Goal: Communication & Community: Share content

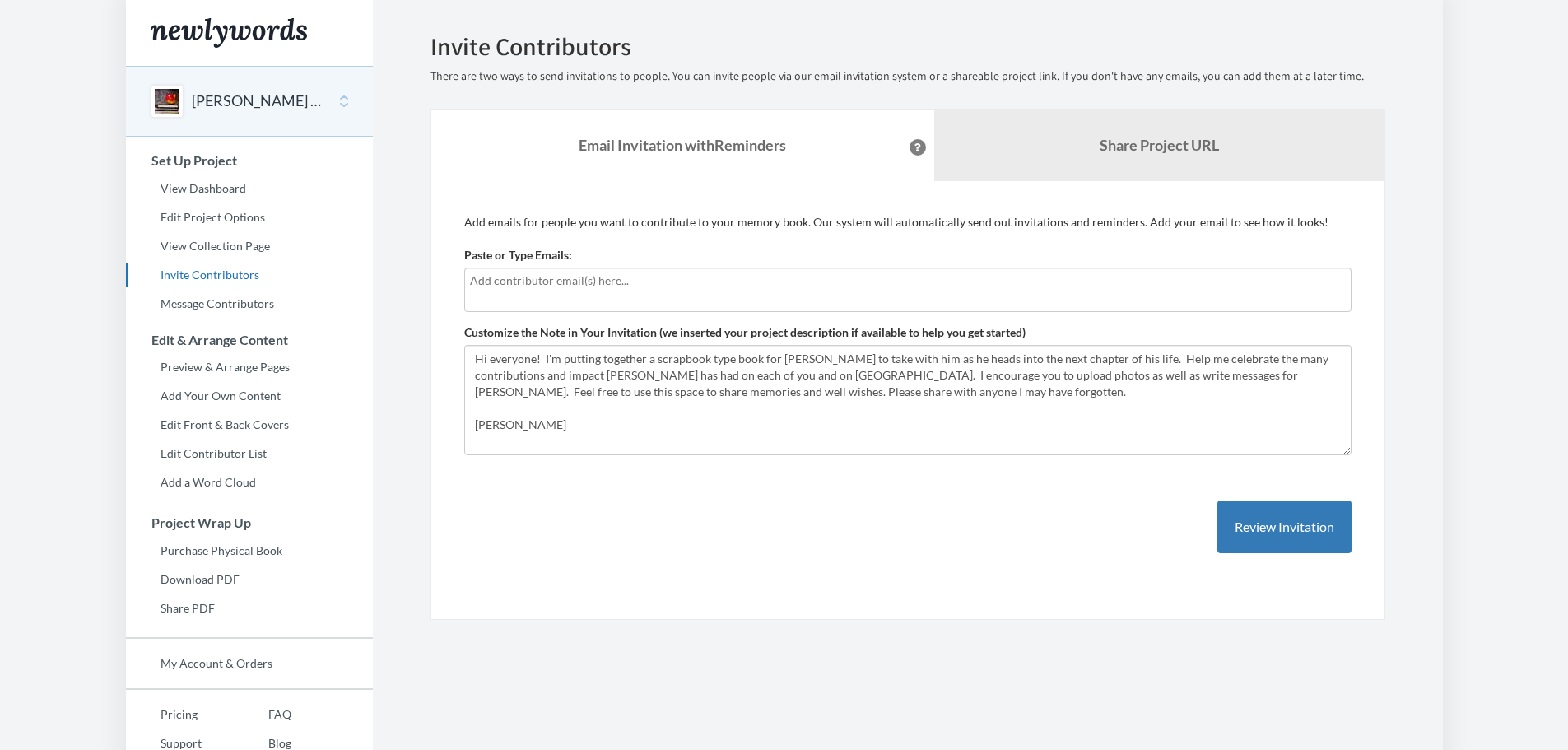
click at [770, 299] on div at bounding box center [908, 290] width 887 height 44
type input "[PERSON_NAME][EMAIL_ADDRESS][PERSON_NAME][DOMAIN_NAME]"
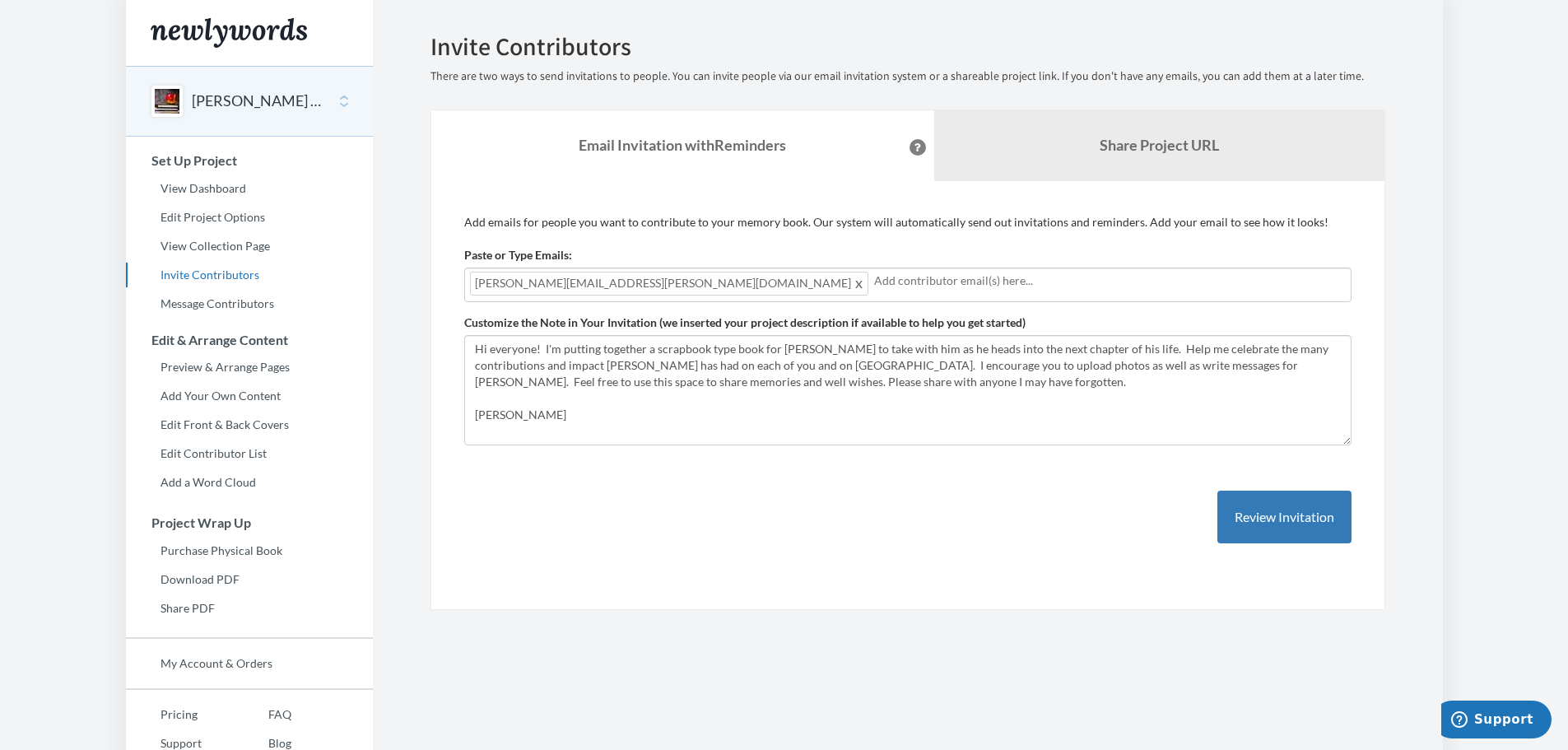
type input "a"
type input "[PERSON_NAME][EMAIL_ADDRESS][DOMAIN_NAME]"
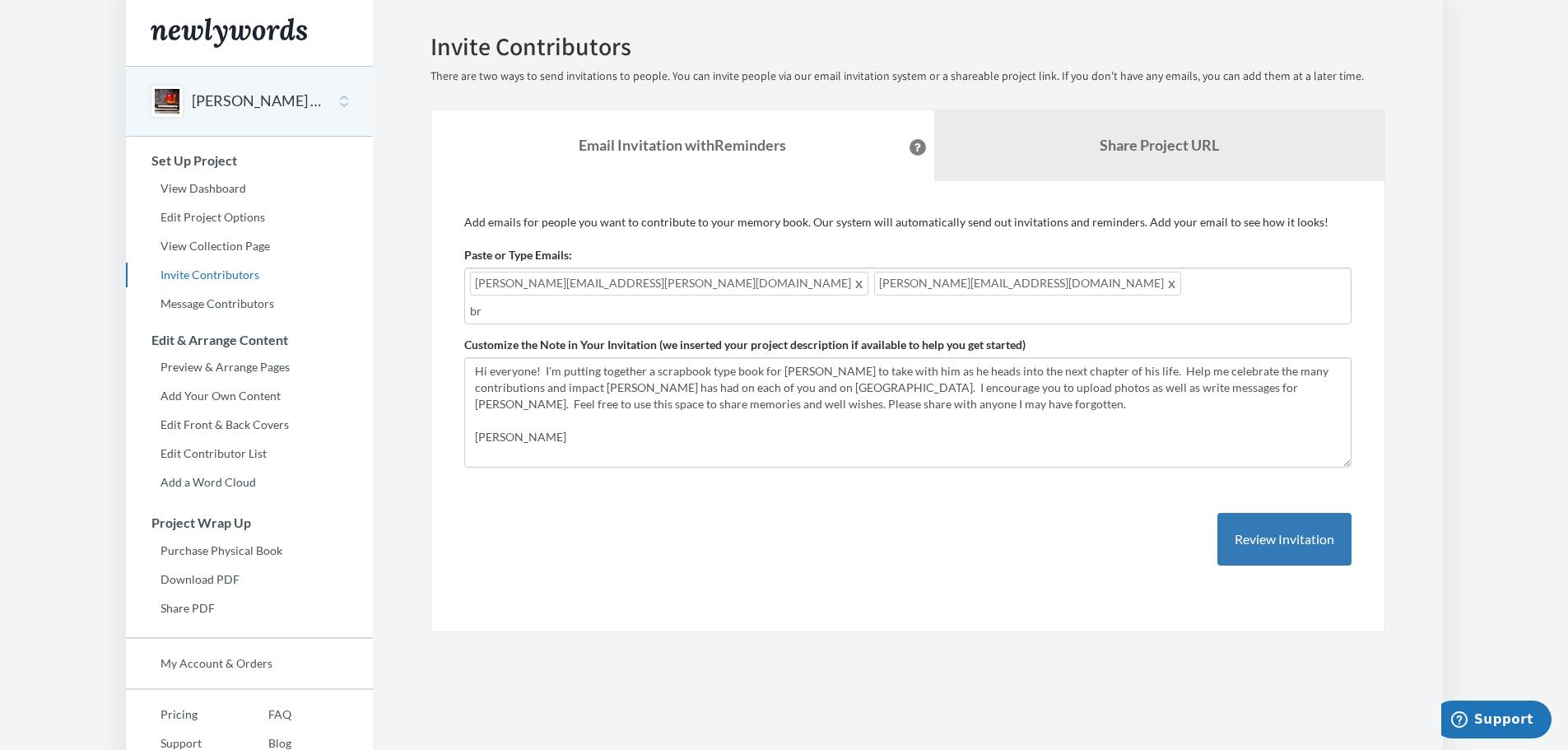
type input "b"
type input "[PERSON_NAME][EMAIL_ADDRESS][PERSON_NAME][DOMAIN_NAME]"
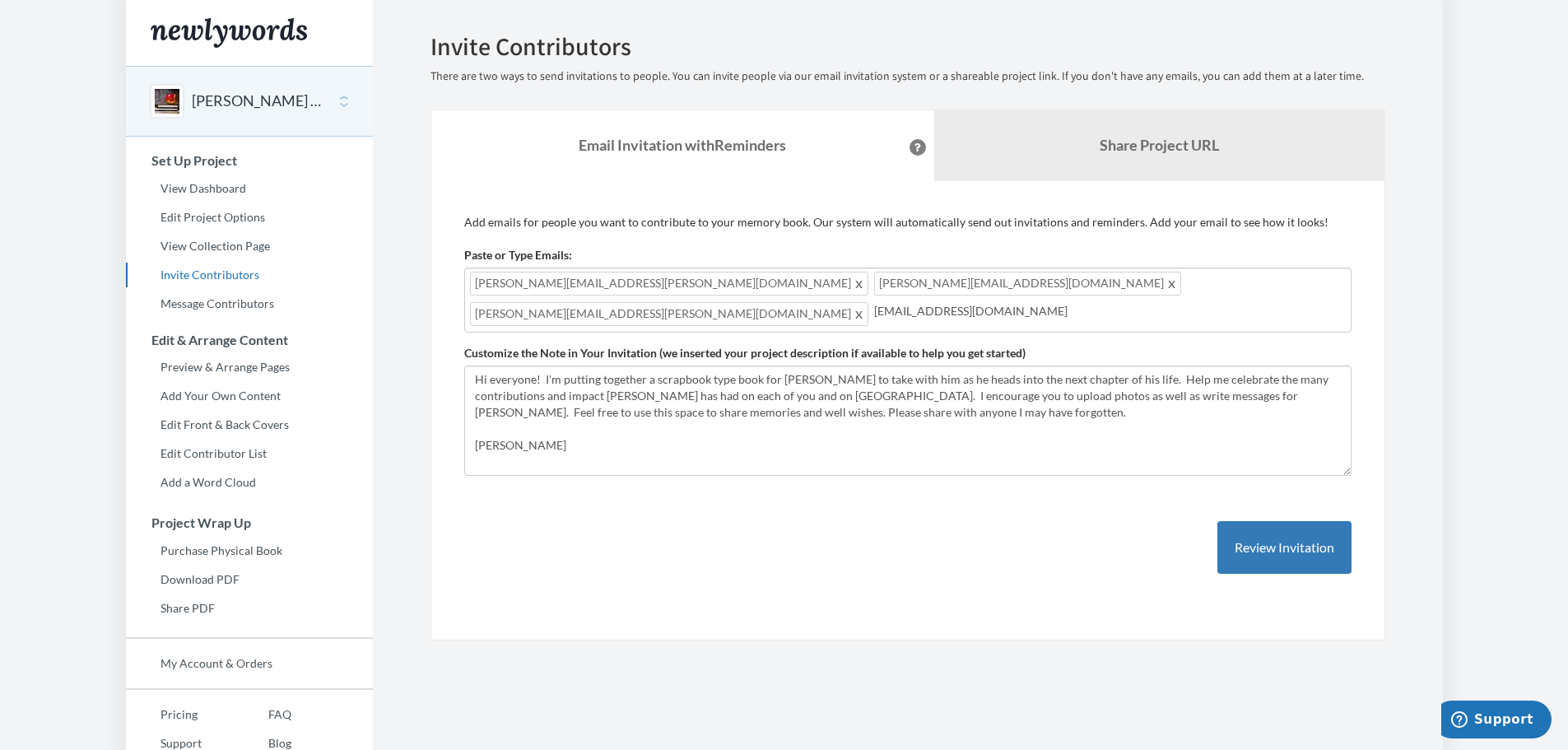
type input "[PERSON_NAME][EMAIL_ADDRESS][DOMAIN_NAME]"
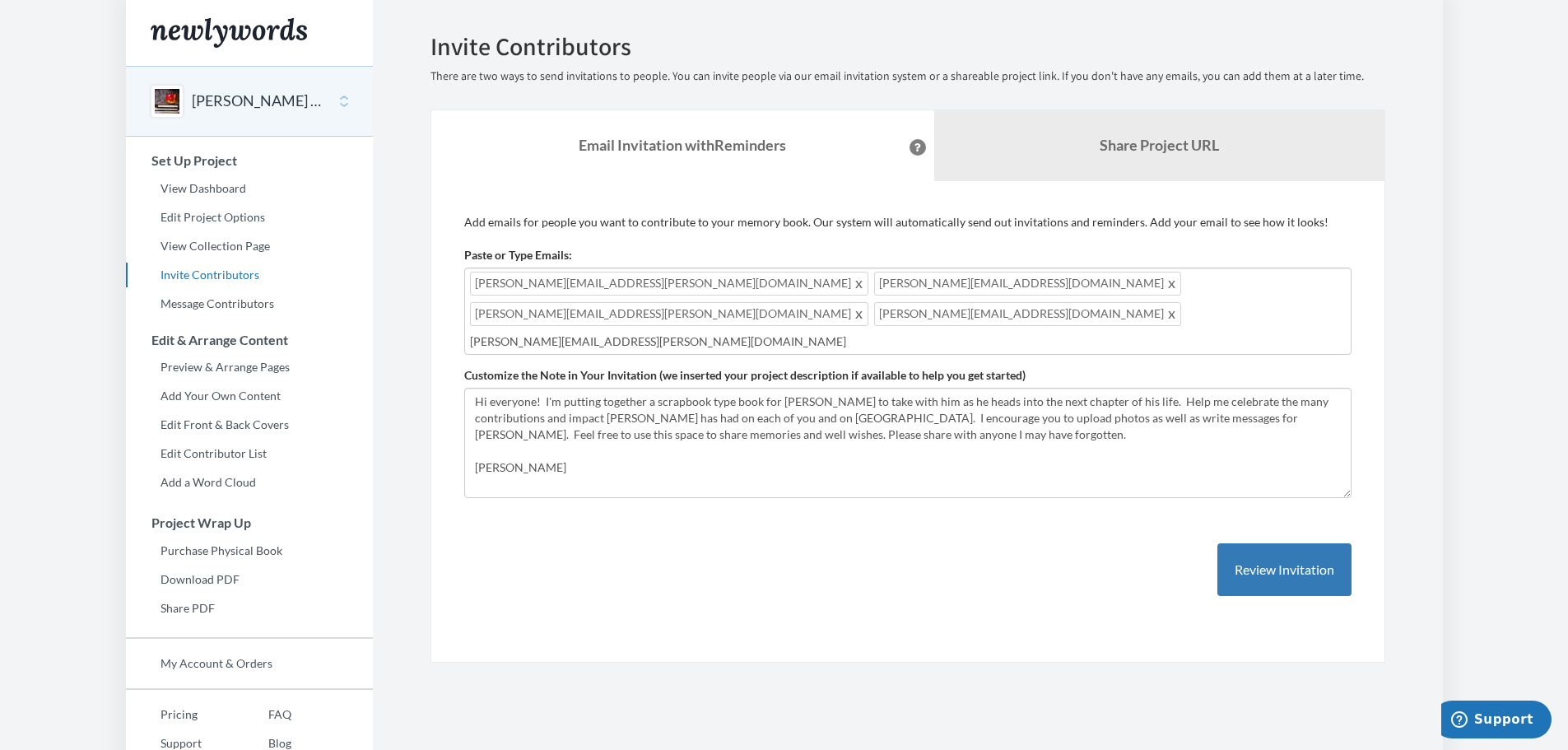
type input "[PERSON_NAME][EMAIL_ADDRESS][PERSON_NAME][DOMAIN_NAME]"
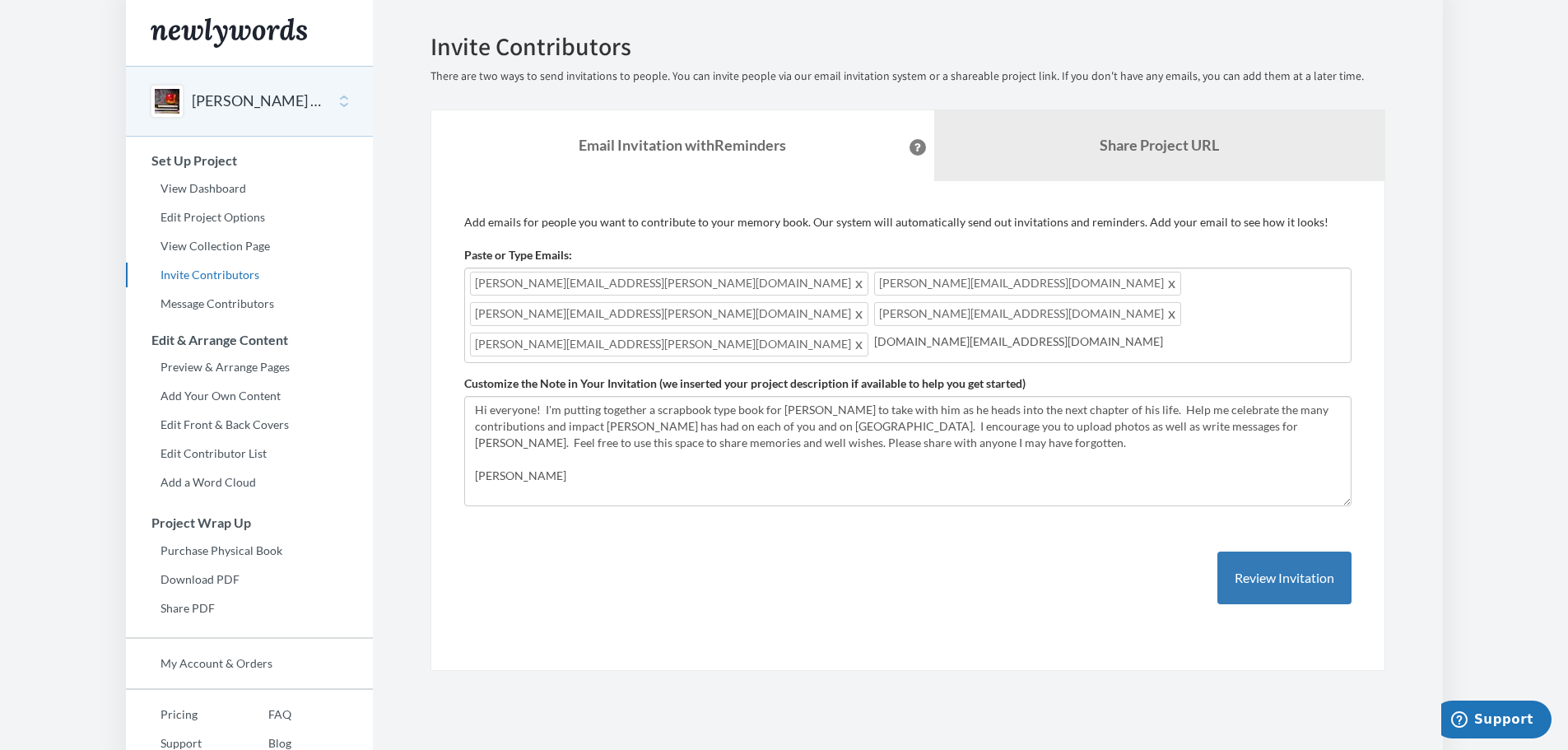
type input "[DOMAIN_NAME][EMAIL_ADDRESS][DOMAIN_NAME]"
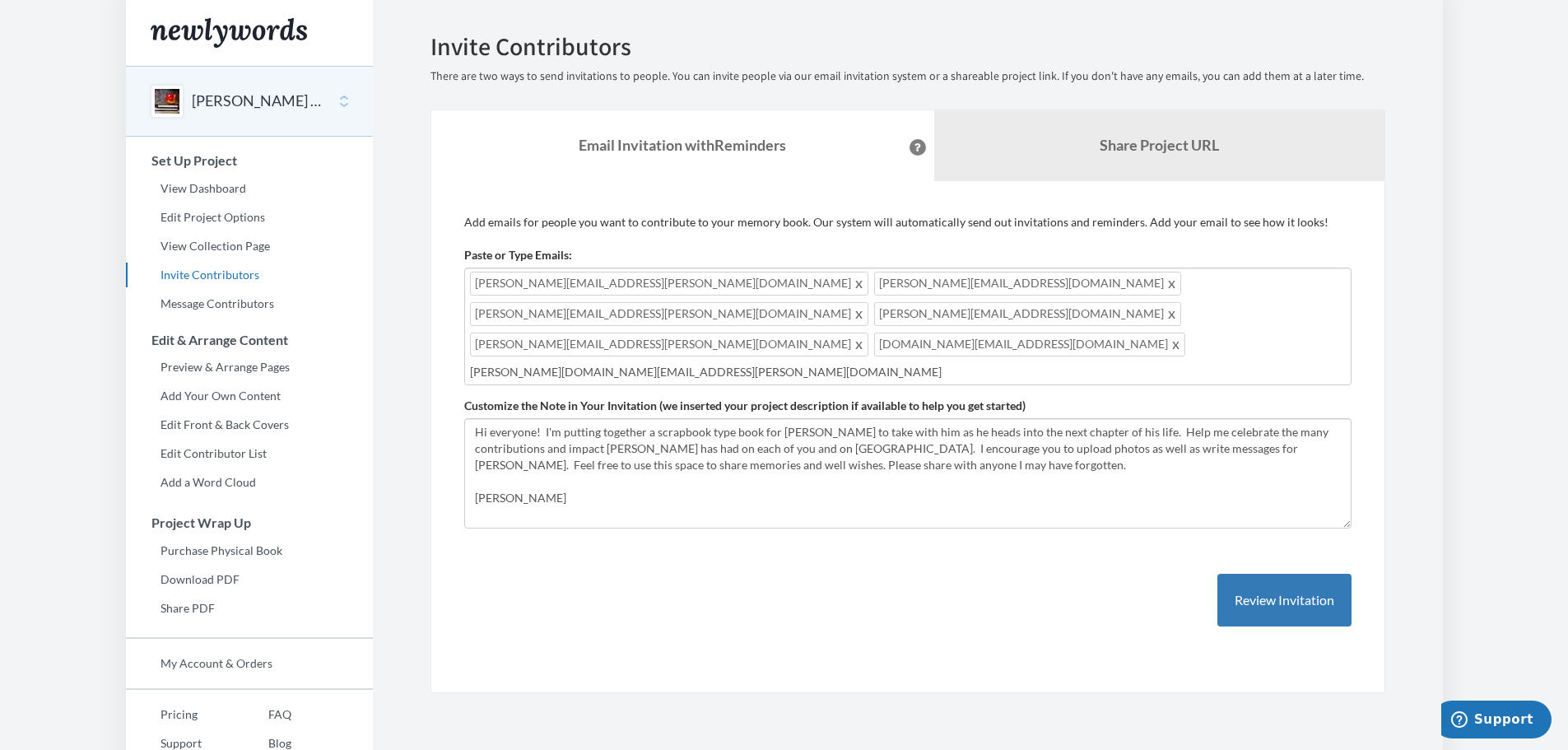
type input "[PERSON_NAME][DOMAIN_NAME][EMAIL_ADDRESS][PERSON_NAME][DOMAIN_NAME]"
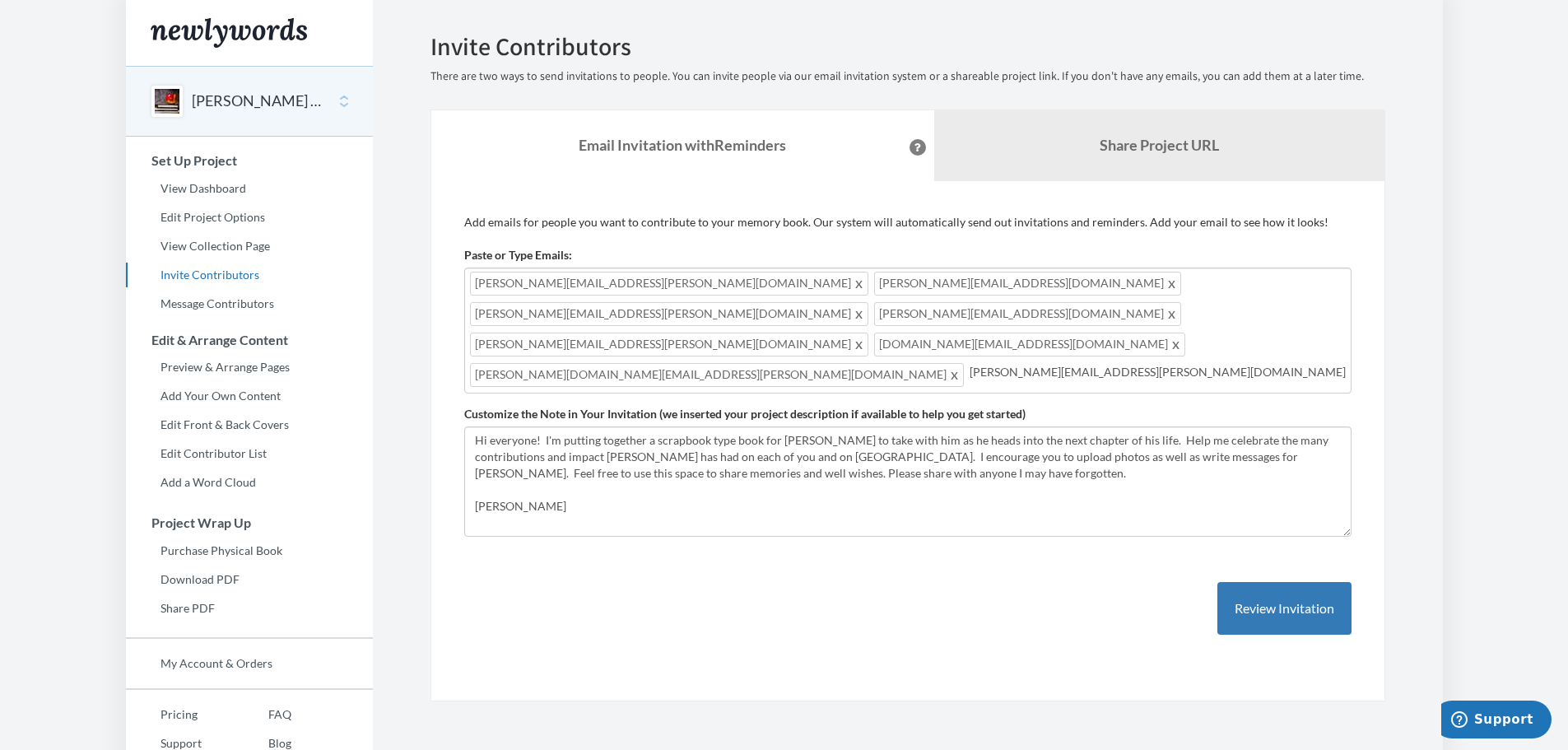
type input "[PERSON_NAME][EMAIL_ADDRESS][PERSON_NAME][DOMAIN_NAME]"
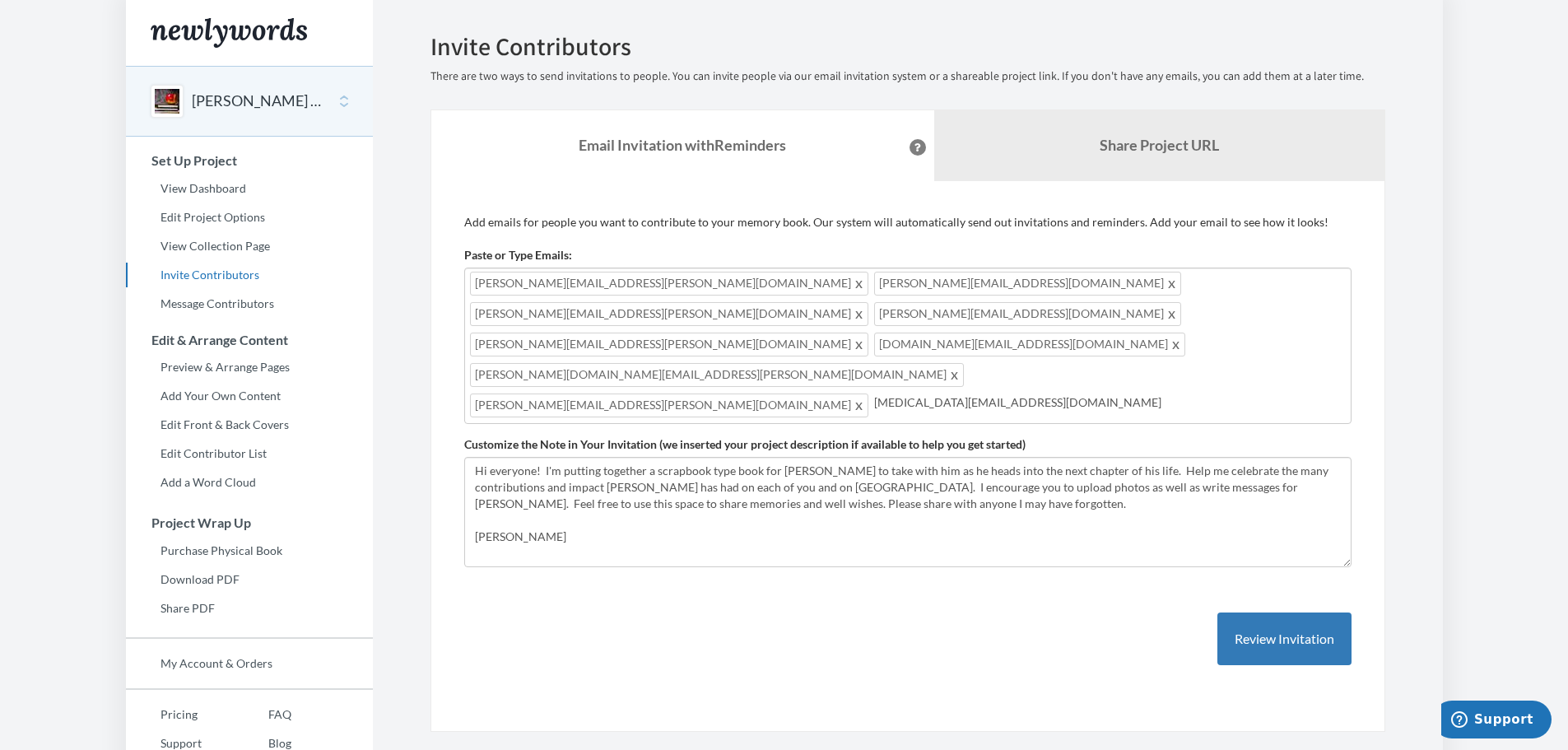
type input "[MEDICAL_DATA][EMAIL_ADDRESS][DOMAIN_NAME]"
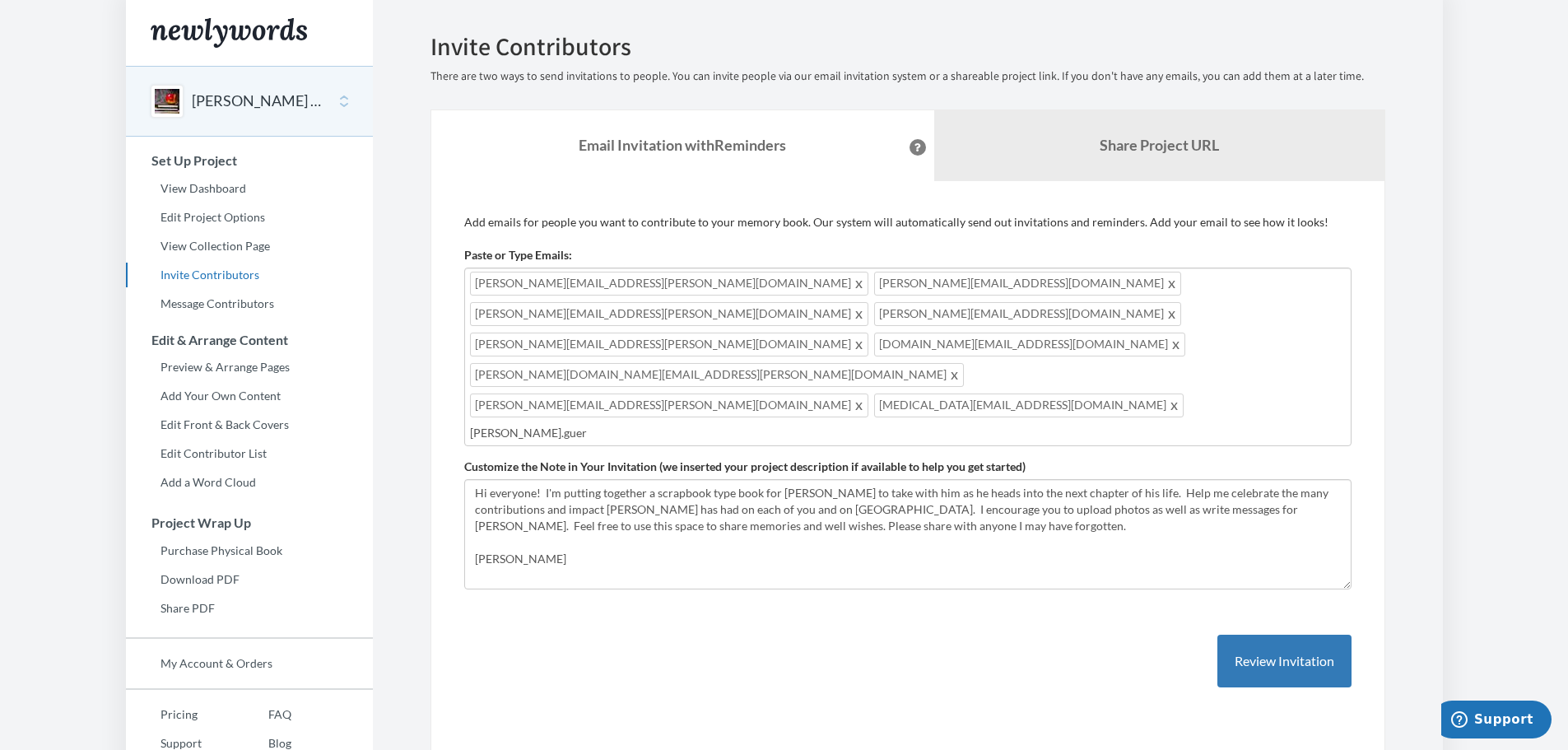
click at [561, 424] on input "[PERSON_NAME].guer" at bounding box center [907, 433] width 876 height 18
type input "[PERSON_NAME][EMAIL_ADDRESS][PERSON_NAME][DOMAIN_NAME]"
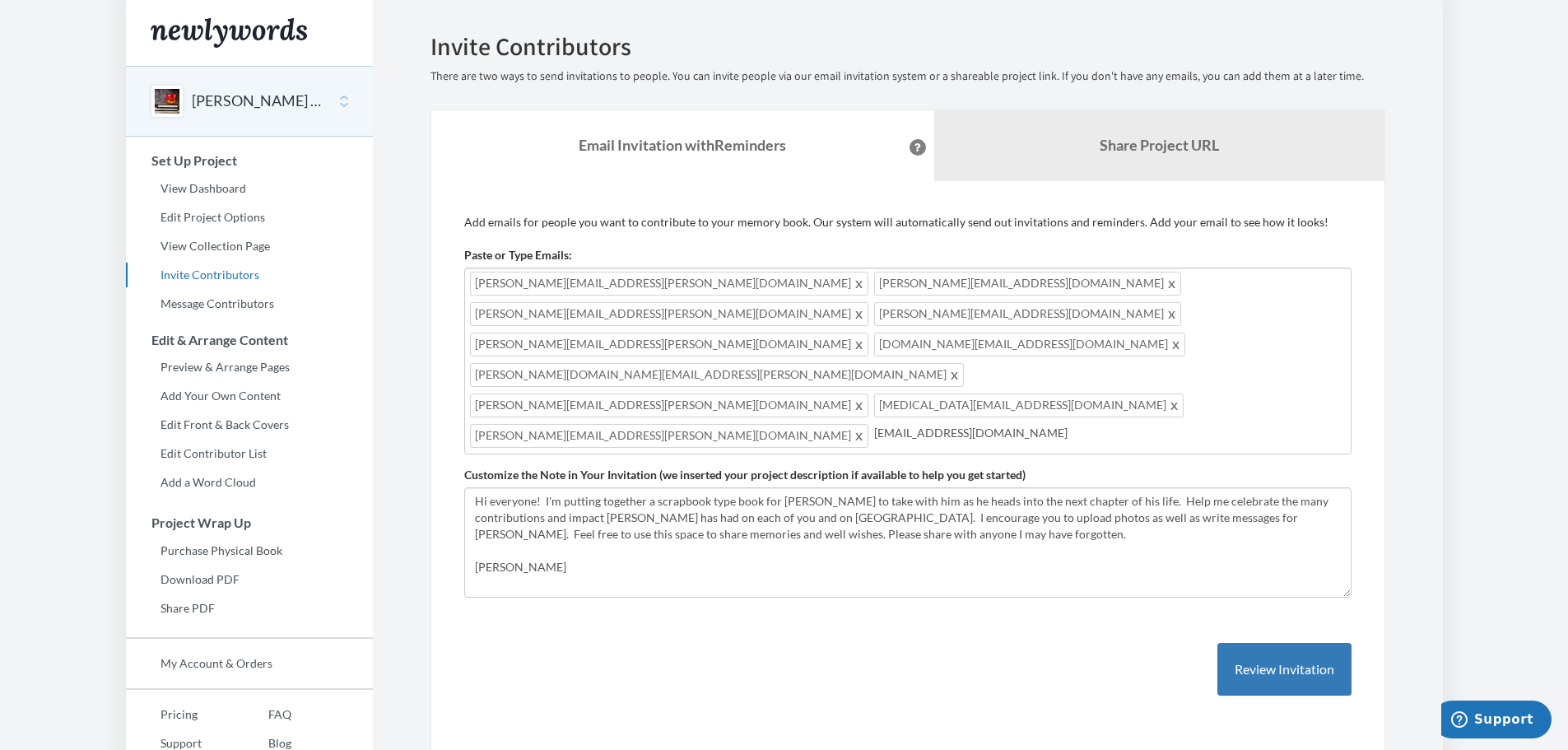
type input "[EMAIL_ADDRESS][DOMAIN_NAME]"
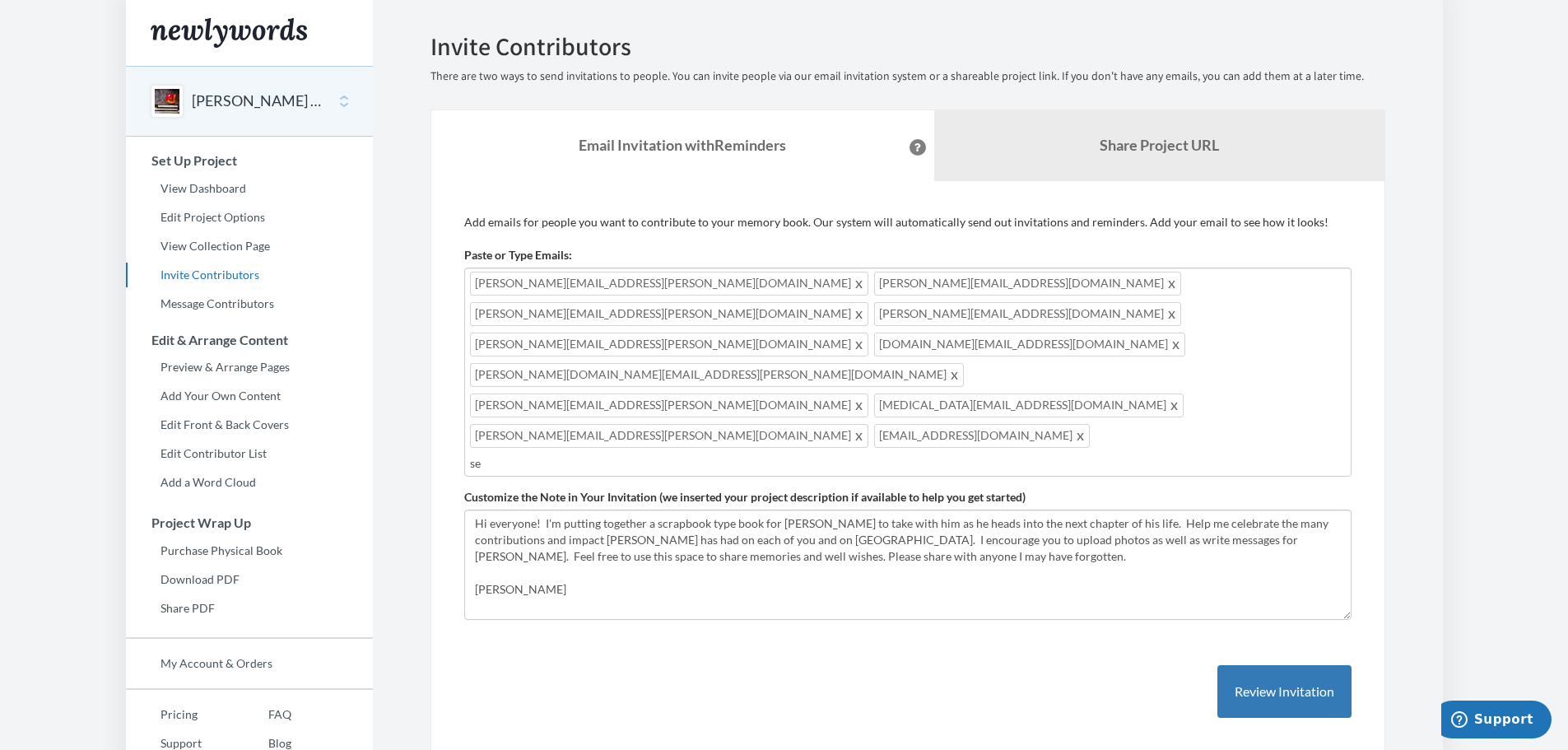
type input "s"
click at [1035, 345] on div "[PERSON_NAME][EMAIL_ADDRESS][PERSON_NAME][DOMAIN_NAME] [DOMAIN_NAME][EMAIL_ADDR…" at bounding box center [908, 372] width 887 height 209
type input "[EMAIL_ADDRESS][DOMAIN_NAME]"
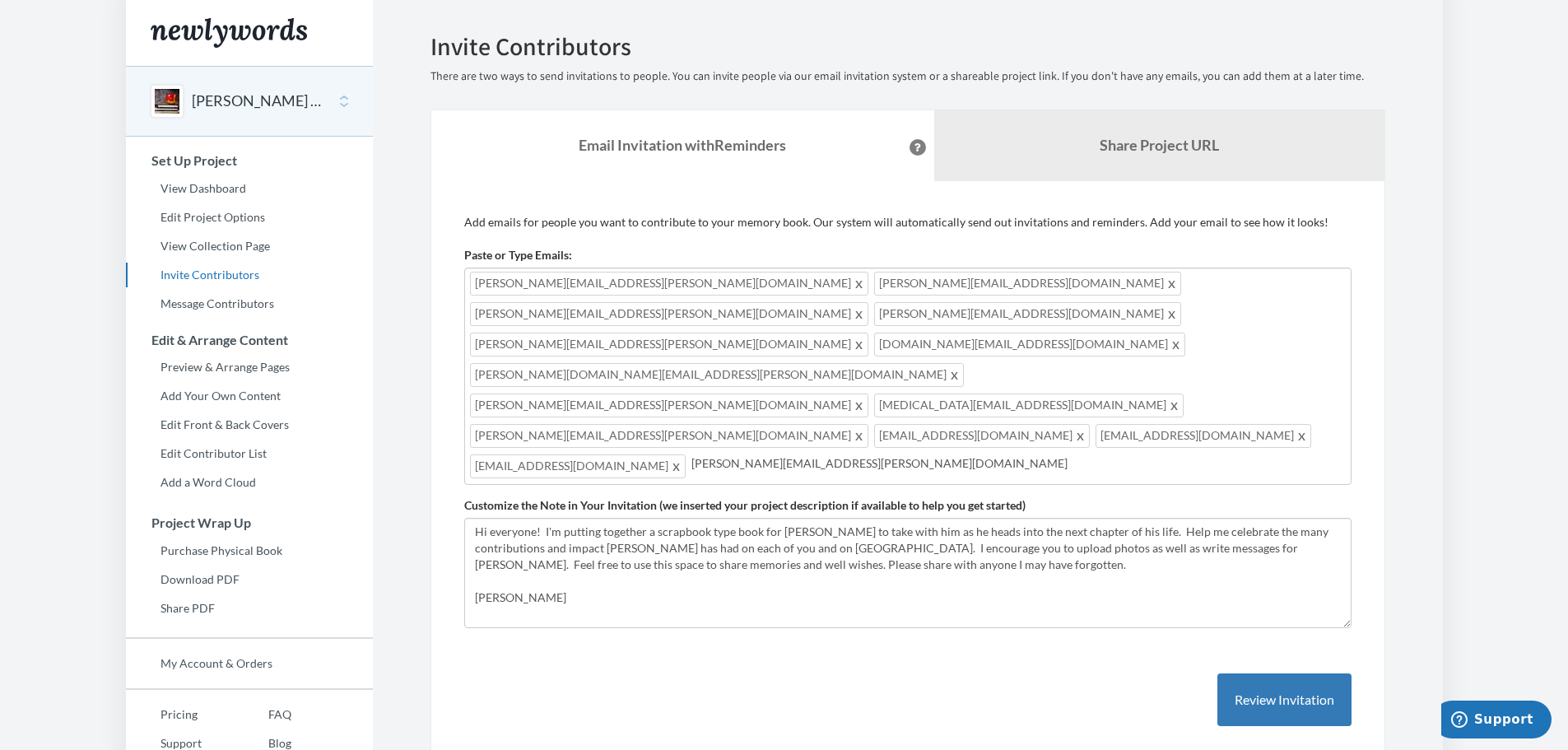
type input "[PERSON_NAME][EMAIL_ADDRESS][PERSON_NAME][DOMAIN_NAME]"
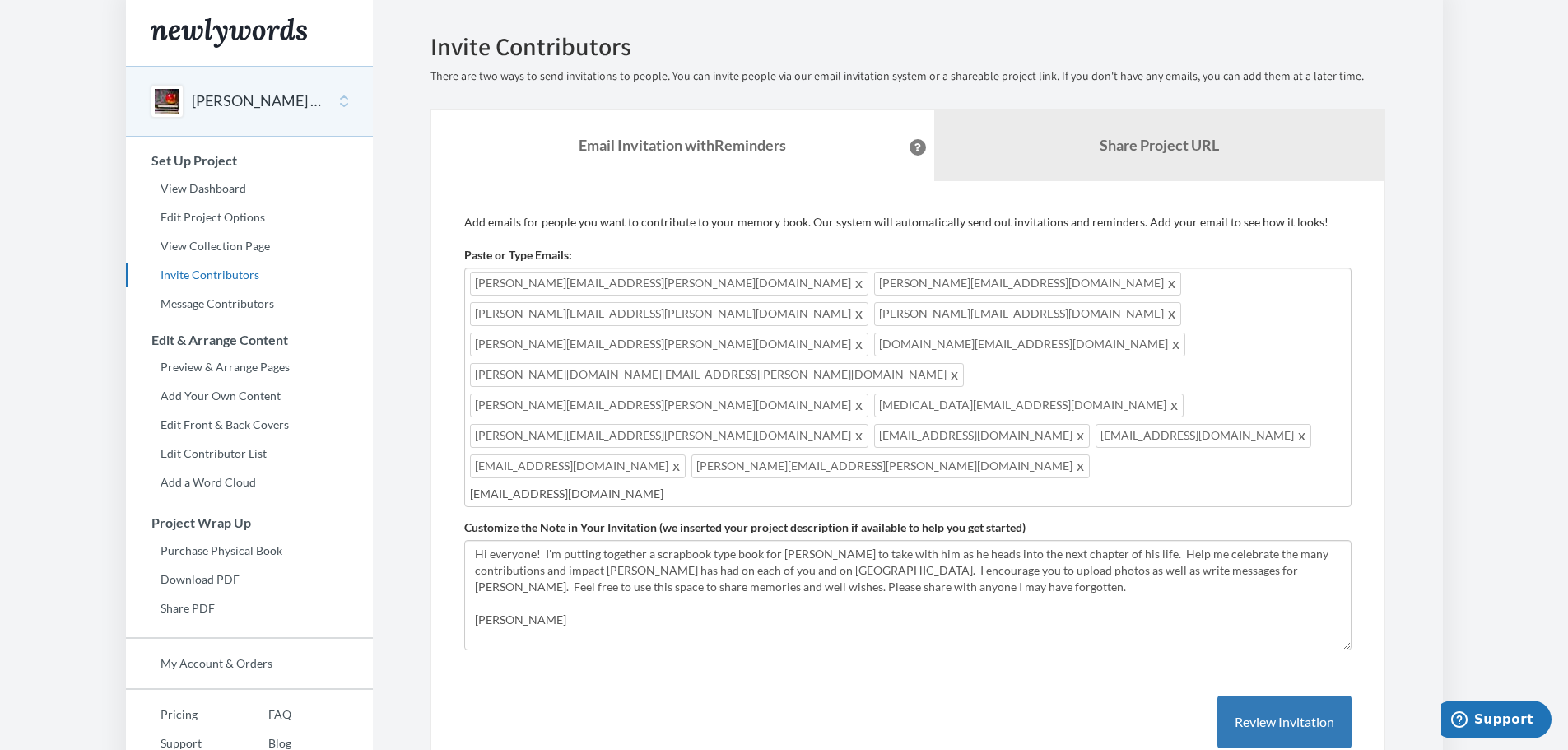
type input "[EMAIL_ADDRESS][DOMAIN_NAME]"
click at [991, 485] on input "[PERSON_NAME].tabac" at bounding box center [907, 494] width 876 height 18
type input "[PERSON_NAME][EMAIL_ADDRESS][DOMAIN_NAME]"
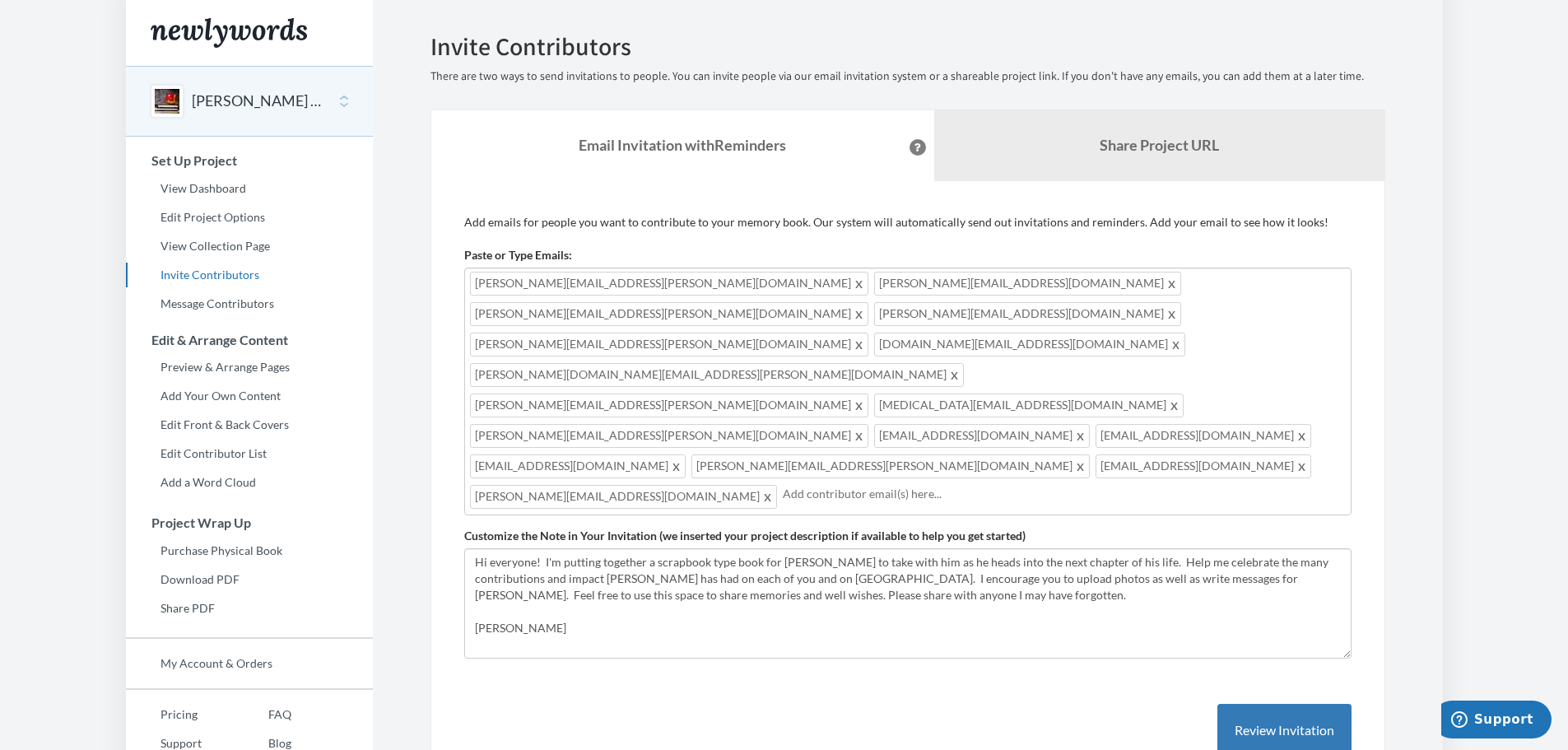
click at [1201, 372] on div "[PERSON_NAME][EMAIL_ADDRESS][PERSON_NAME][DOMAIN_NAME] [DOMAIN_NAME][EMAIL_ADDR…" at bounding box center [908, 392] width 887 height 248
type input "[PERSON_NAME][EMAIL_ADDRESS][PERSON_NAME][DOMAIN_NAME]"
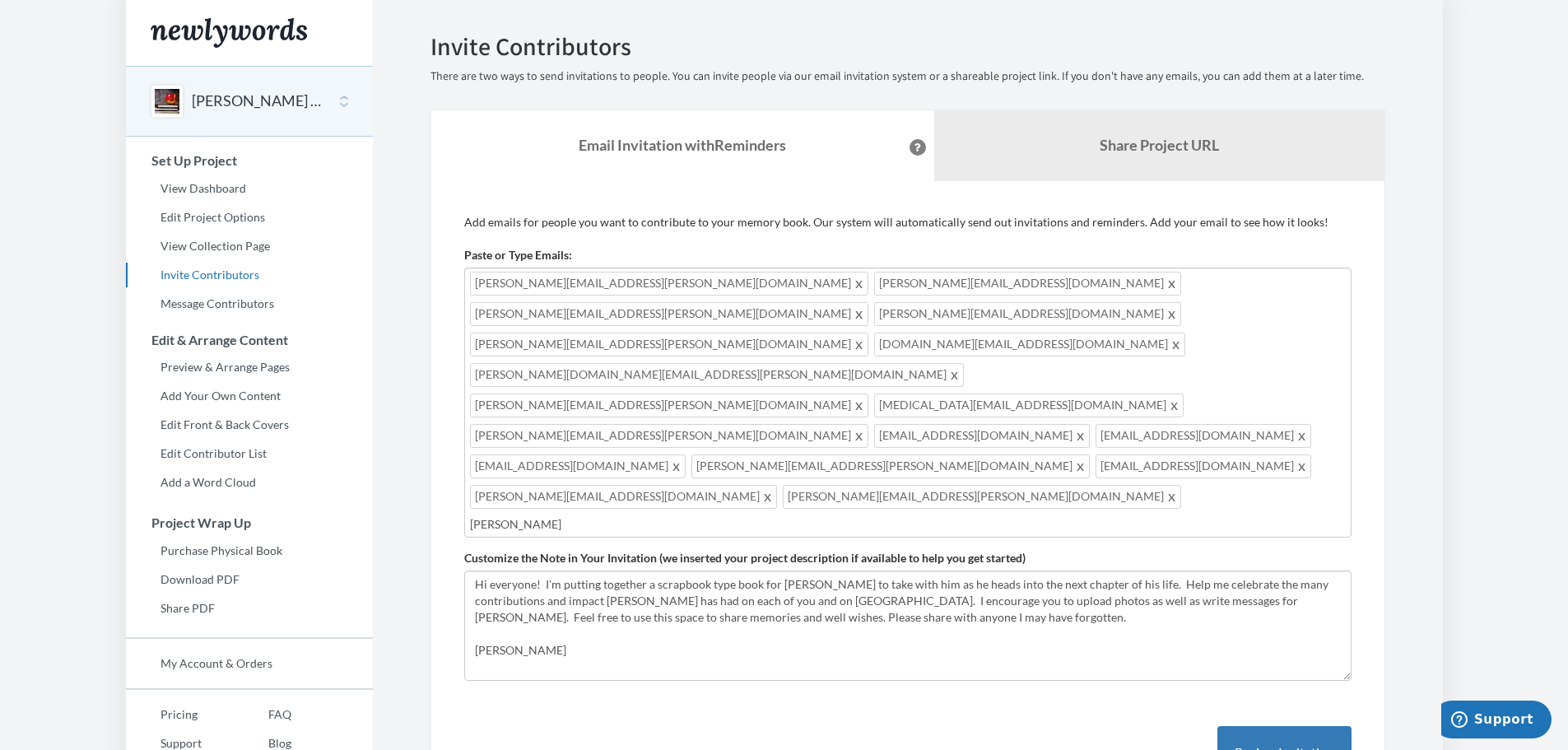
type input "[PERSON_NAME]"
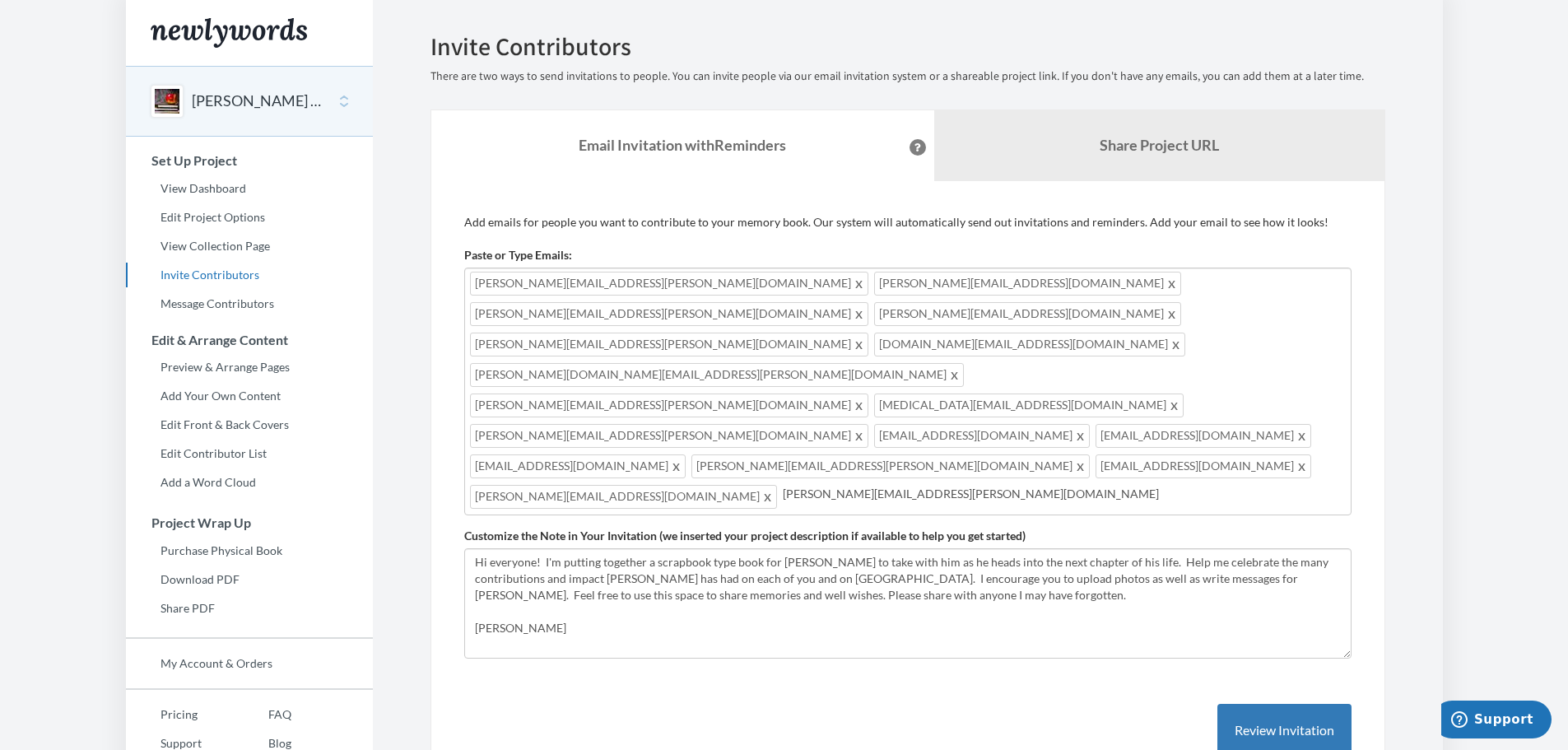
type input "[PERSON_NAME][EMAIL_ADDRESS][PERSON_NAME][DOMAIN_NAME]"
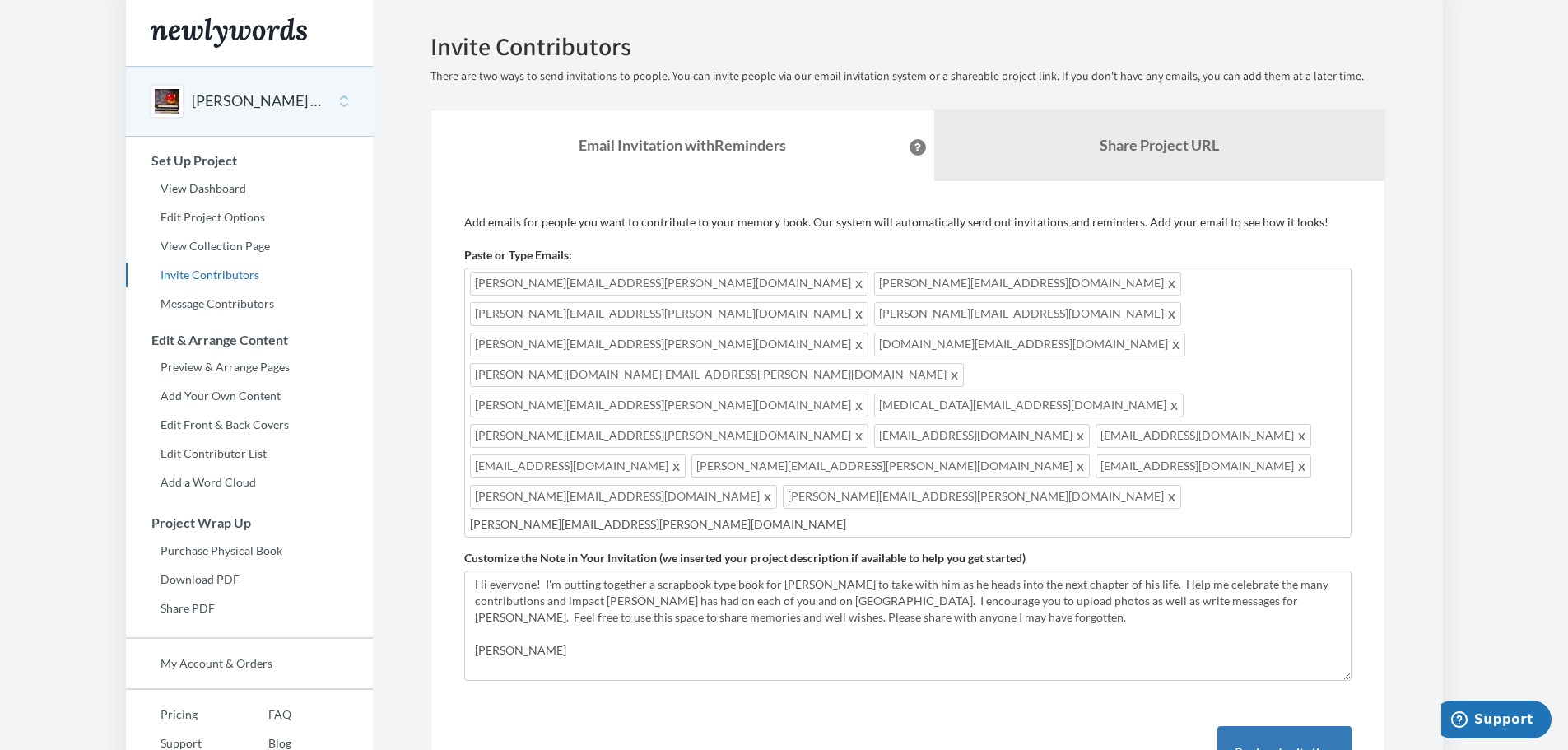
type input "[PERSON_NAME][EMAIL_ADDRESS][PERSON_NAME][DOMAIN_NAME]"
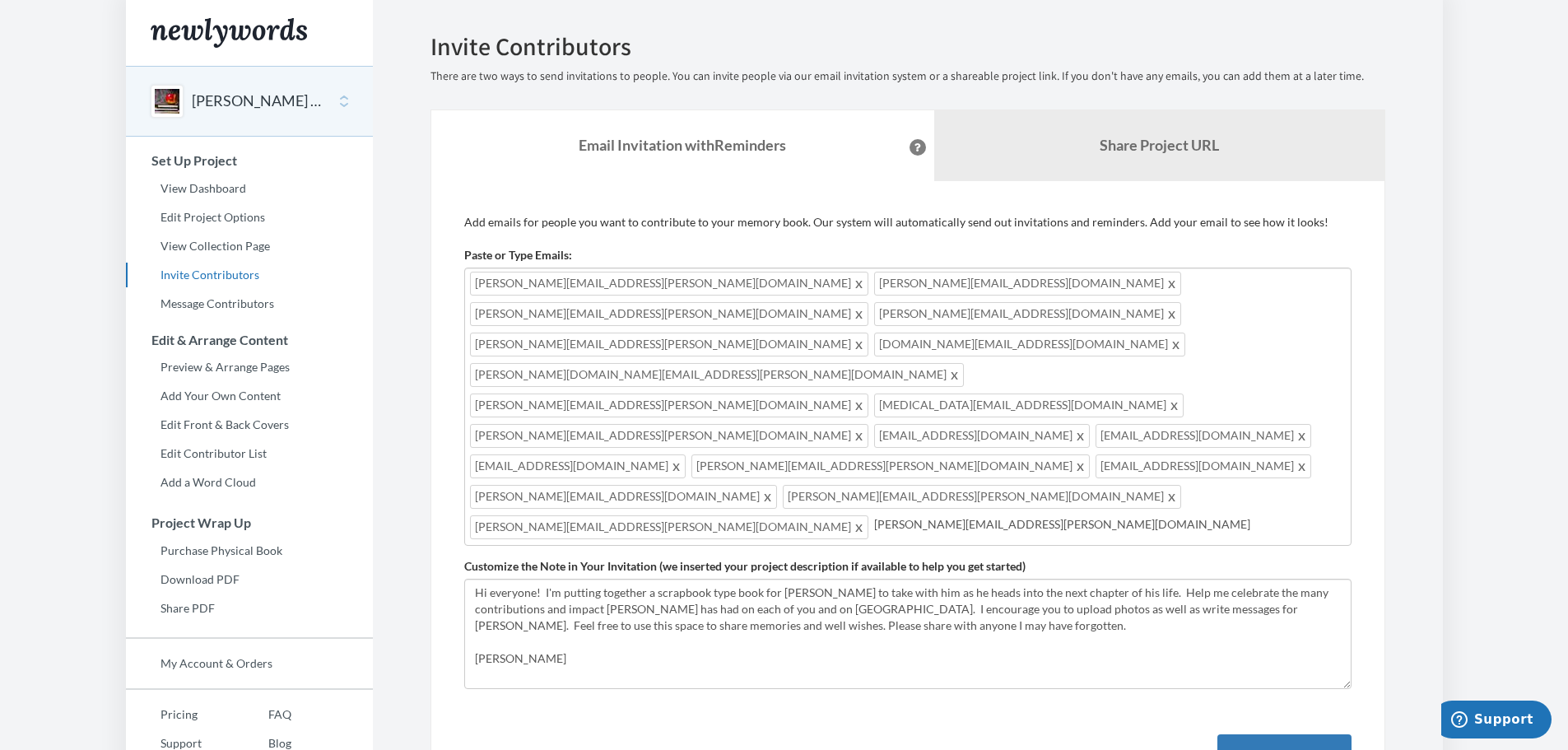
type input "[PERSON_NAME][EMAIL_ADDRESS][PERSON_NAME][DOMAIN_NAME]"
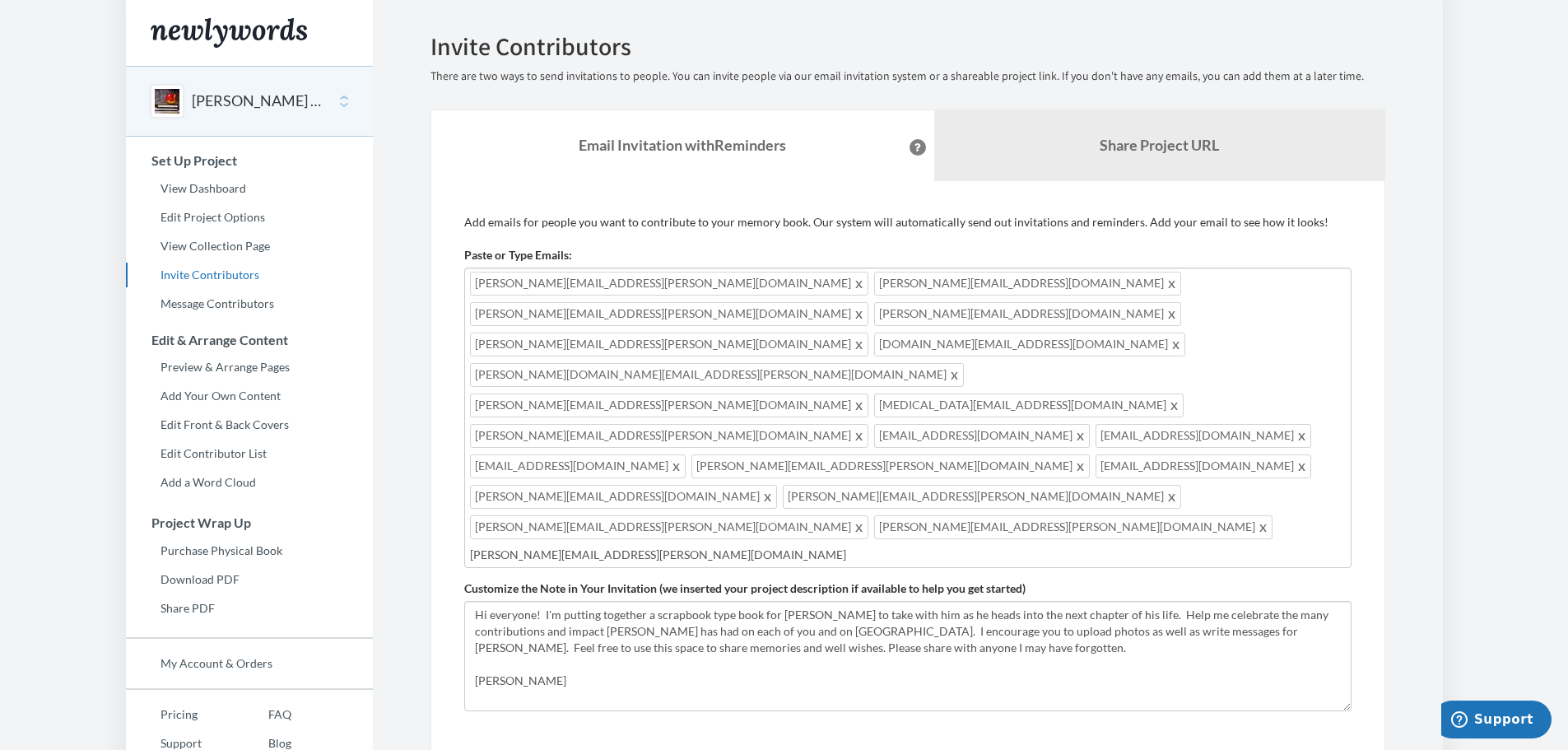
type input "[PERSON_NAME][EMAIL_ADDRESS][PERSON_NAME][DOMAIN_NAME]"
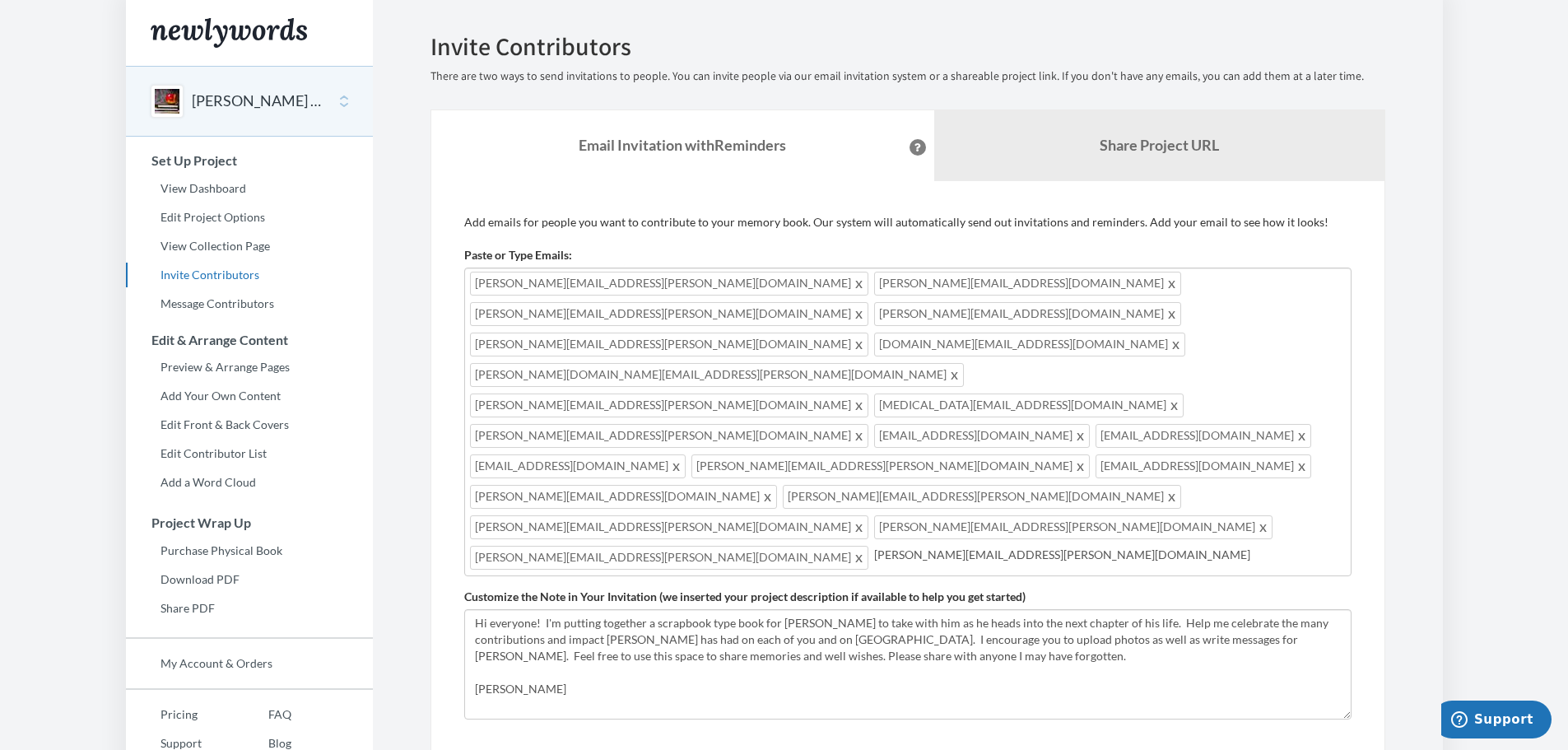
type input "[PERSON_NAME][EMAIL_ADDRESS][PERSON_NAME][DOMAIN_NAME]"
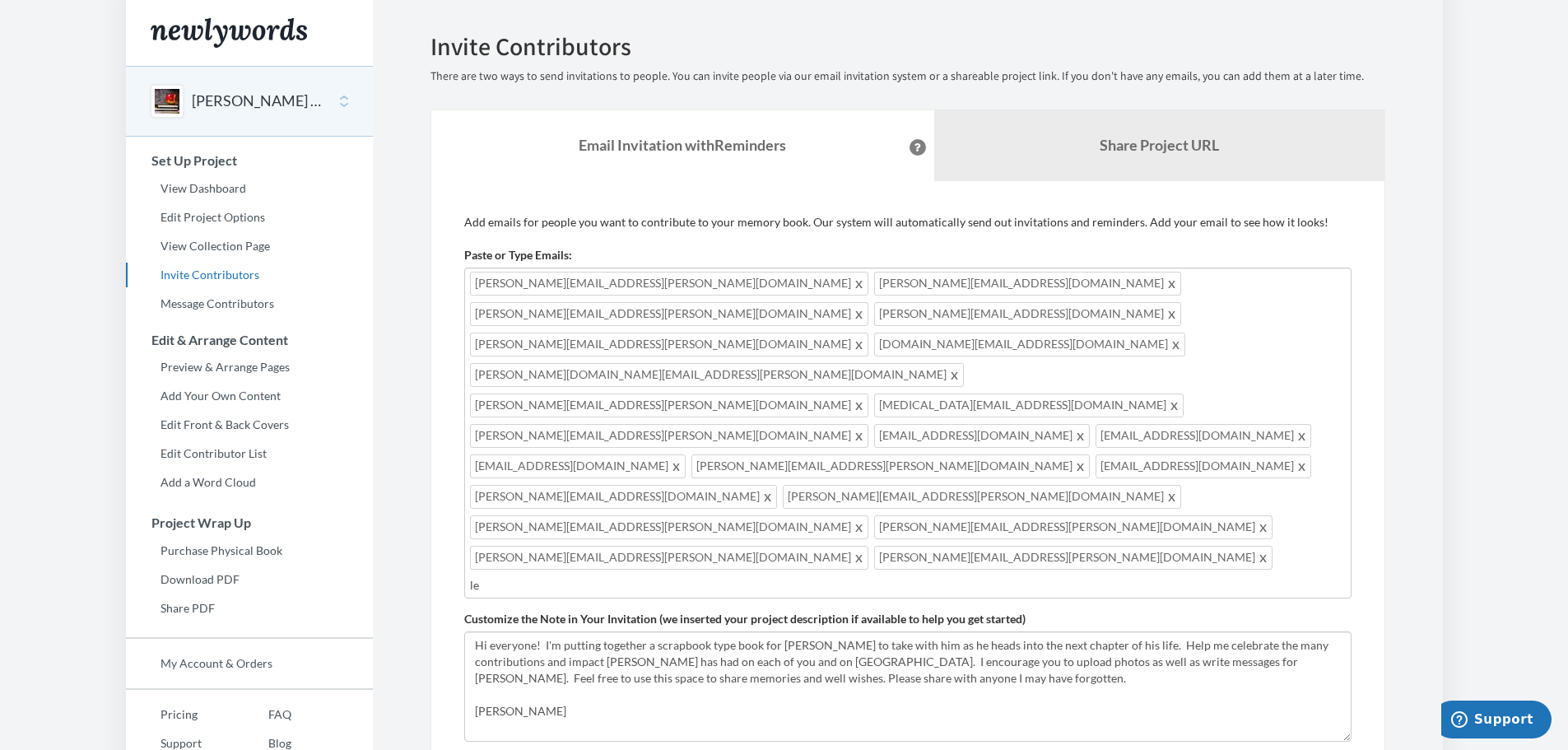
type input "l"
type input "[PERSON_NAME][EMAIL_ADDRESS][PERSON_NAME][DOMAIN_NAME]"
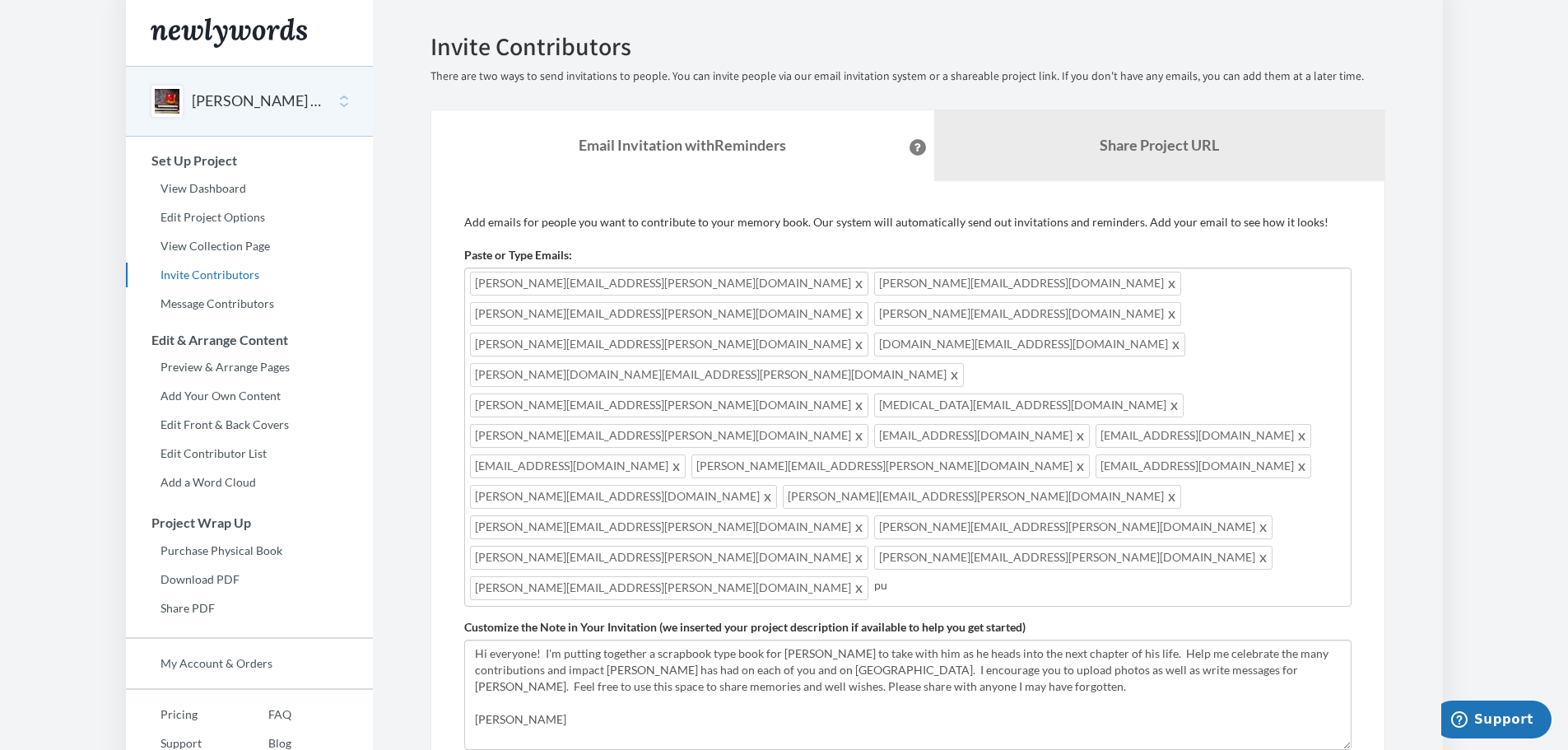
type input "p"
type input "[PERSON_NAME][EMAIL_ADDRESS][PERSON_NAME][DOMAIN_NAME]"
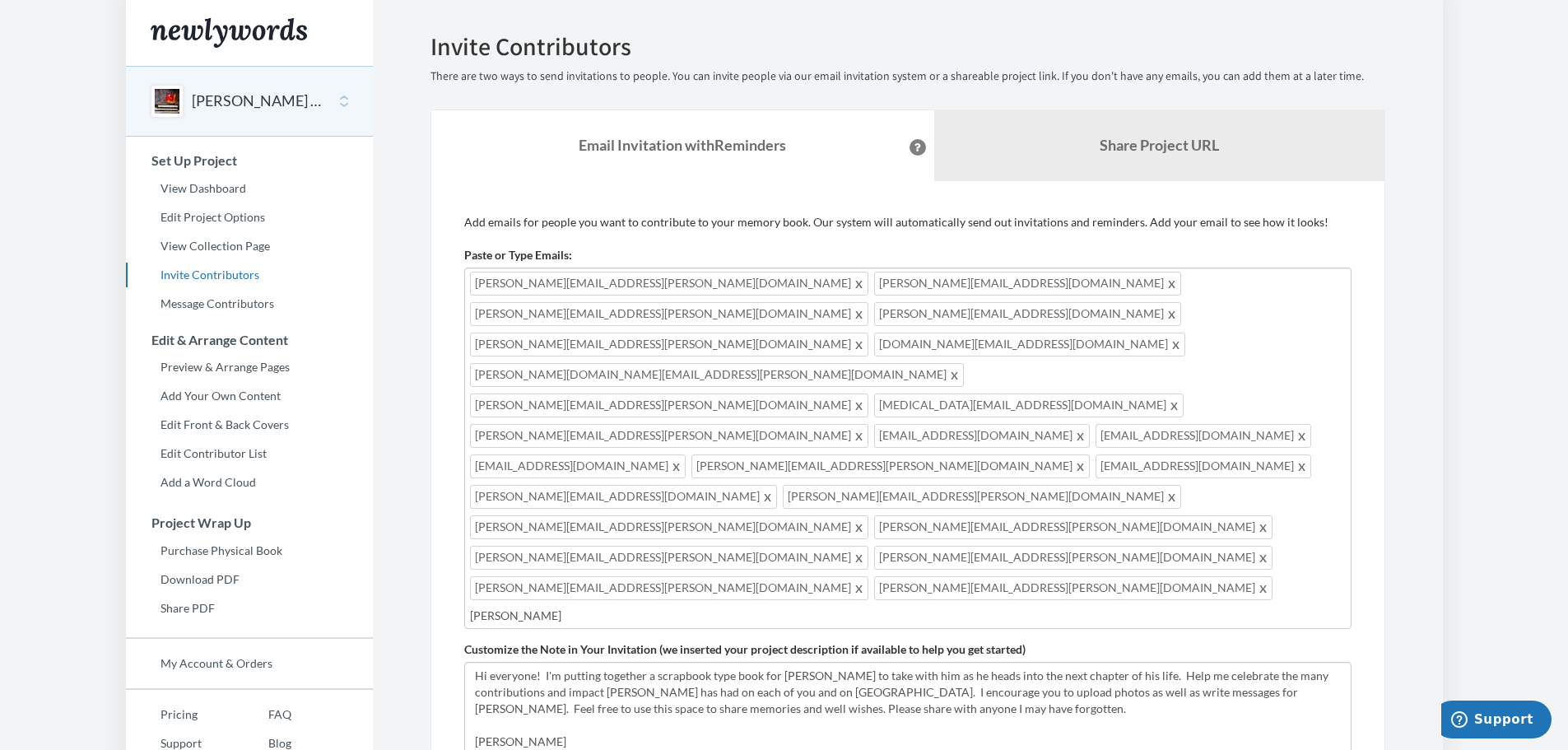
type input "[PERSON_NAME]"
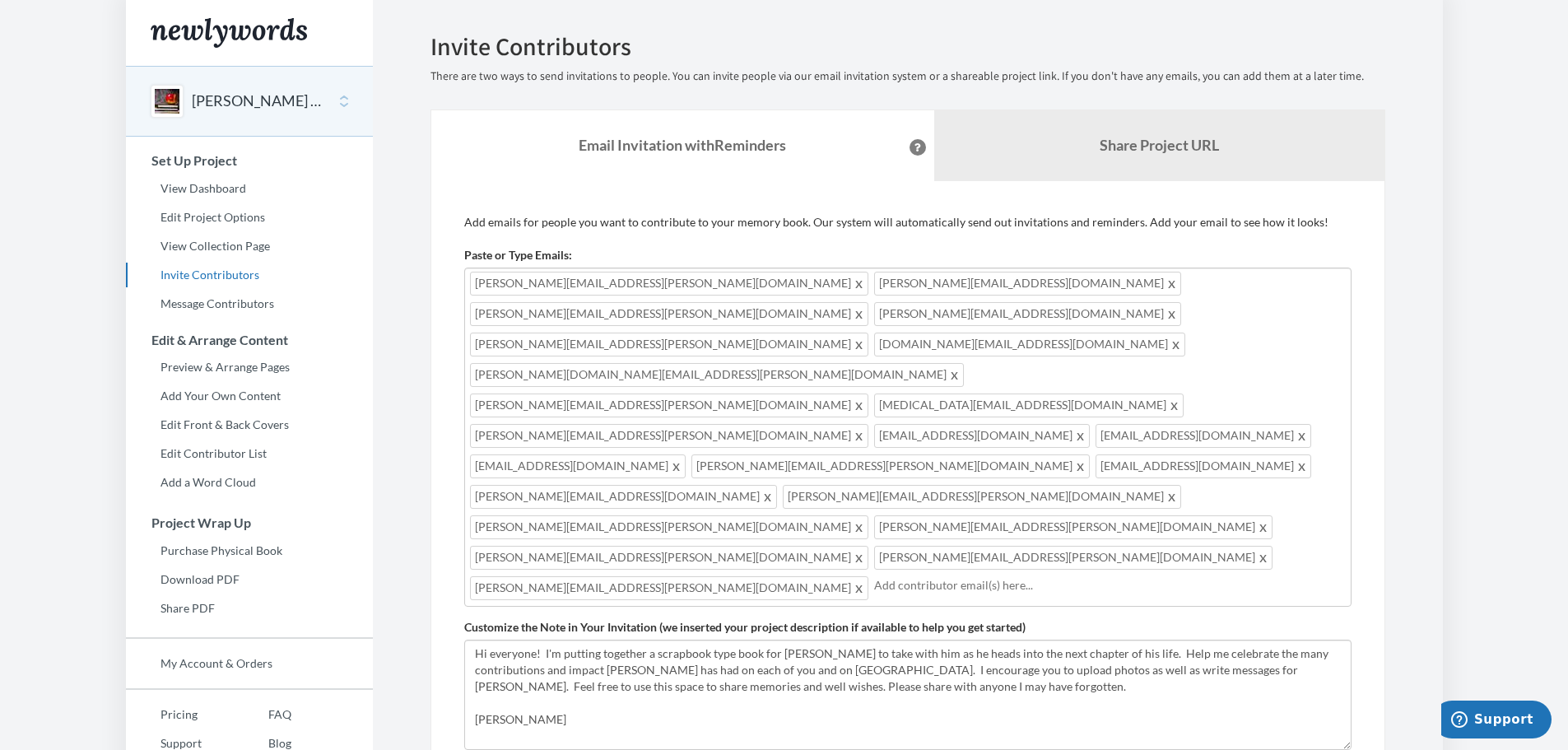
type input "m"
type input "j"
type input "[PERSON_NAME][EMAIL_ADDRESS][PERSON_NAME][DOMAIN_NAME]"
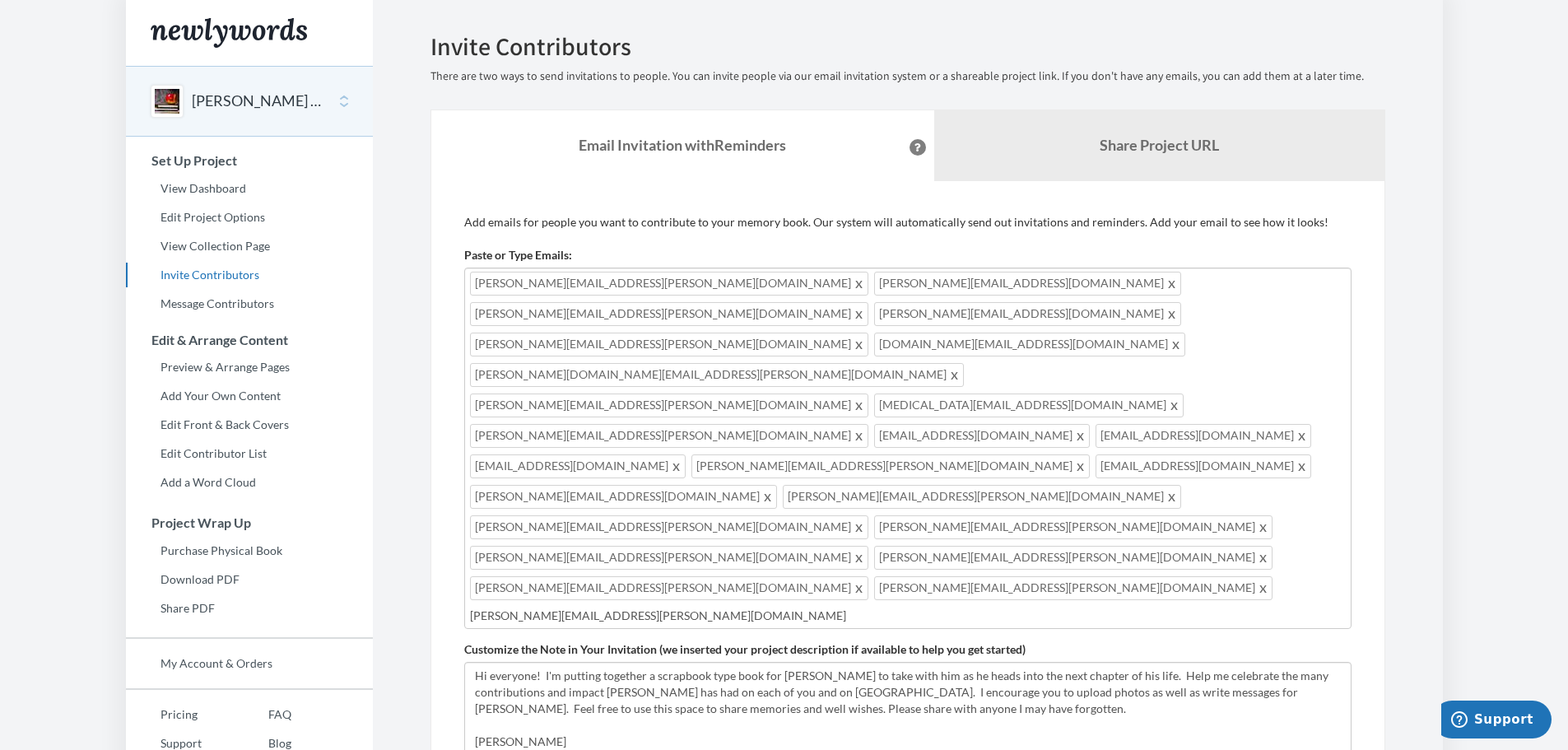
type input "[PERSON_NAME][EMAIL_ADDRESS][PERSON_NAME][DOMAIN_NAME]"
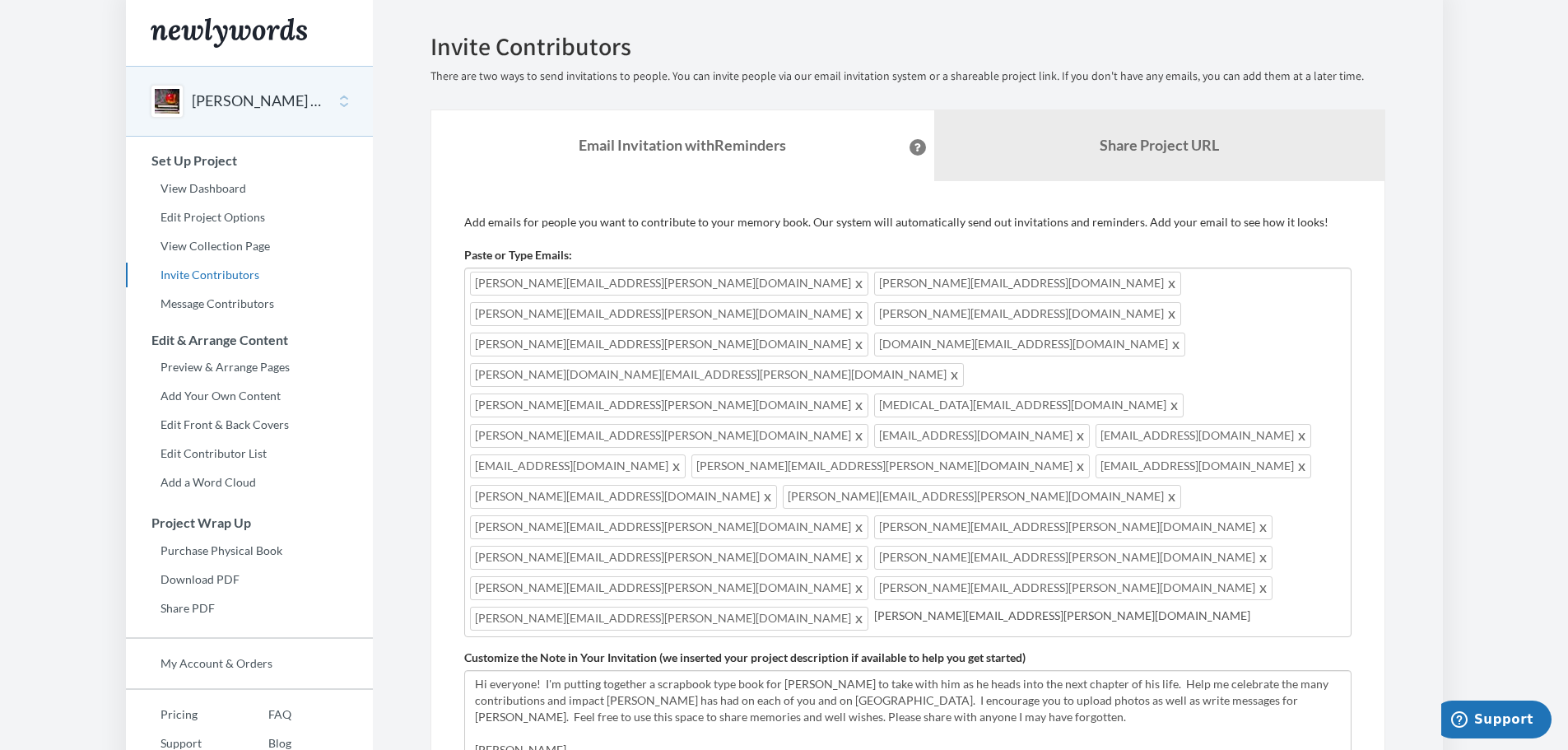
type input "[PERSON_NAME][EMAIL_ADDRESS][PERSON_NAME][DOMAIN_NAME]"
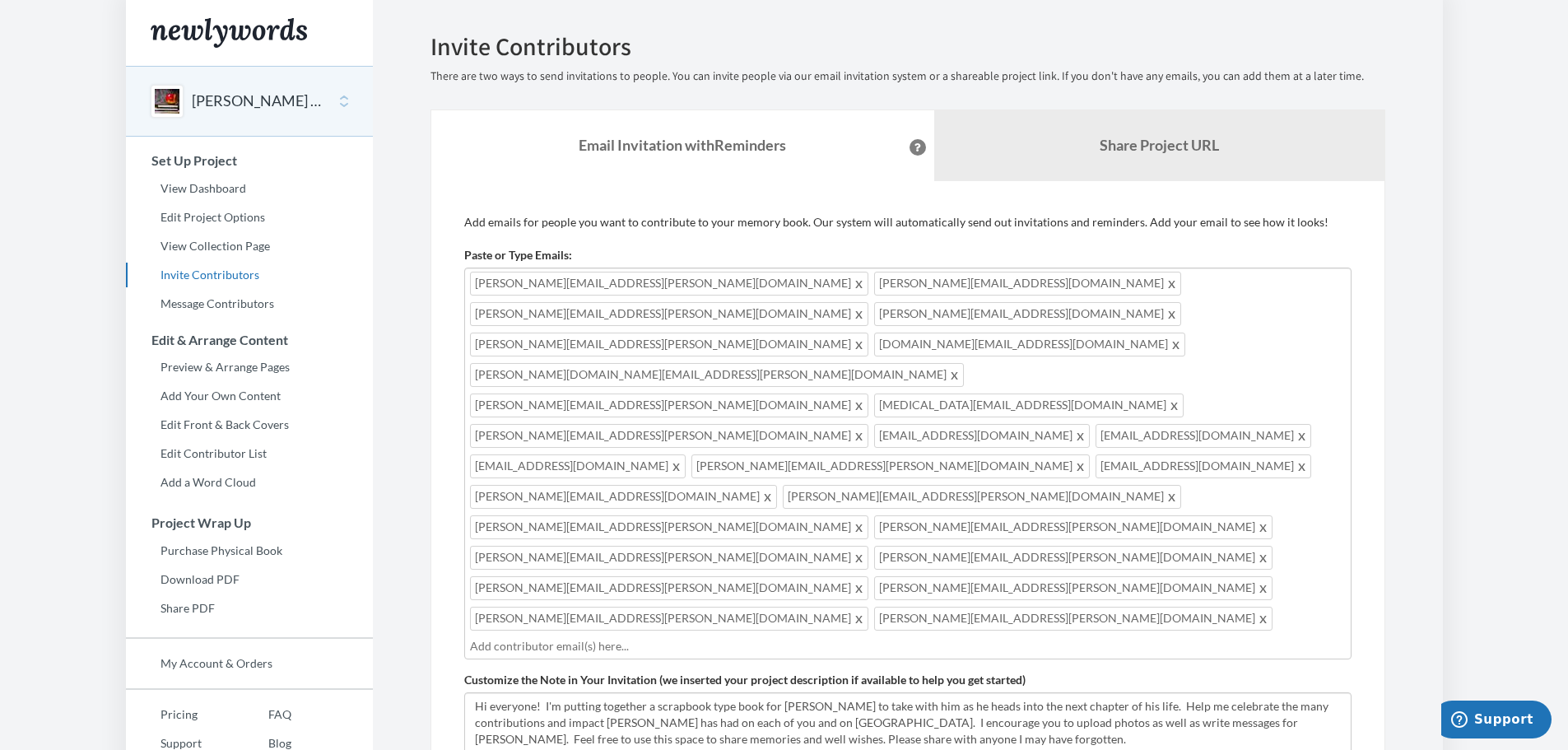
click at [753, 638] on input "text" at bounding box center [907, 646] width 876 height 18
type input "[PERSON_NAME][EMAIL_ADDRESS][PERSON_NAME][DOMAIN_NAME]"
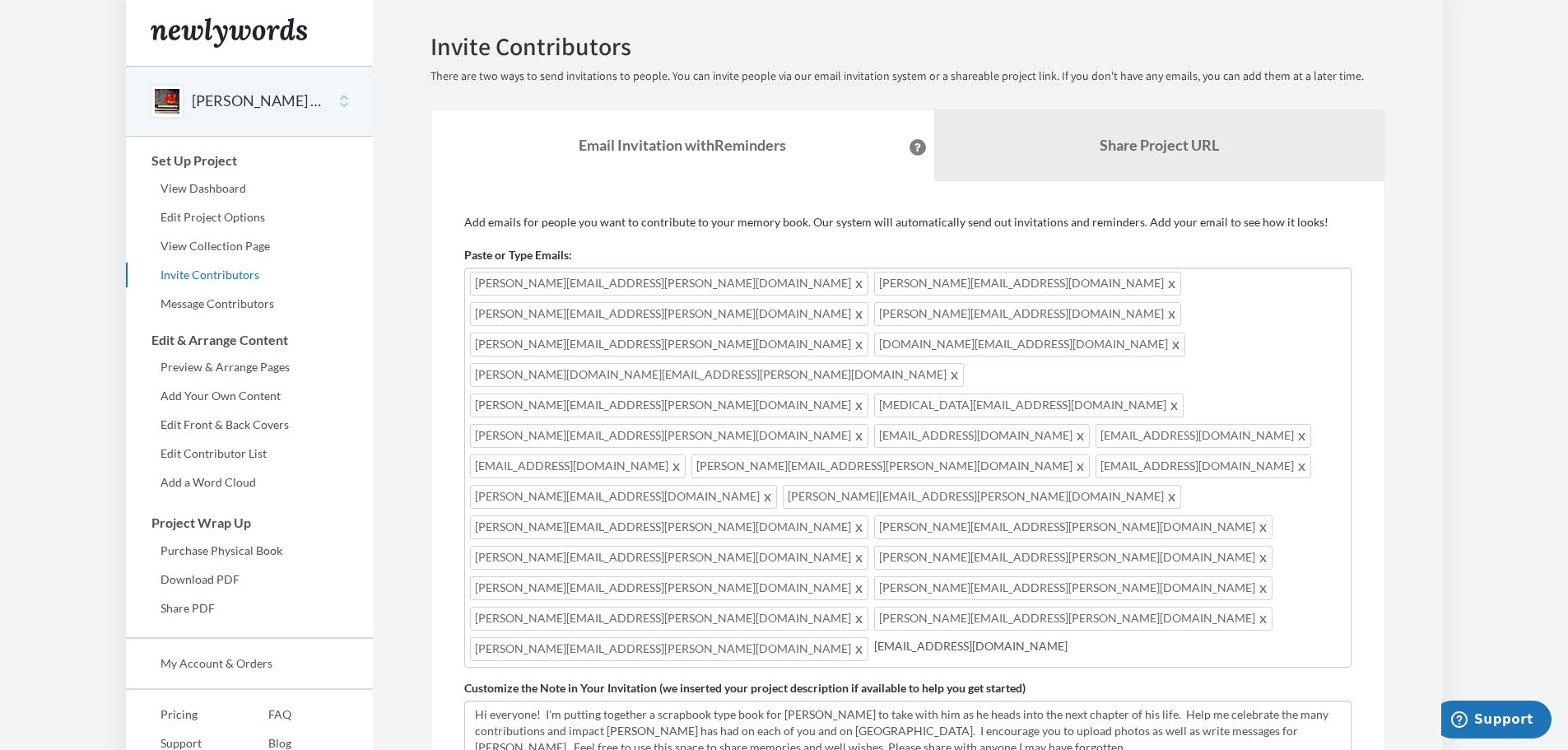
type input "[EMAIL_ADDRESS][DOMAIN_NAME]"
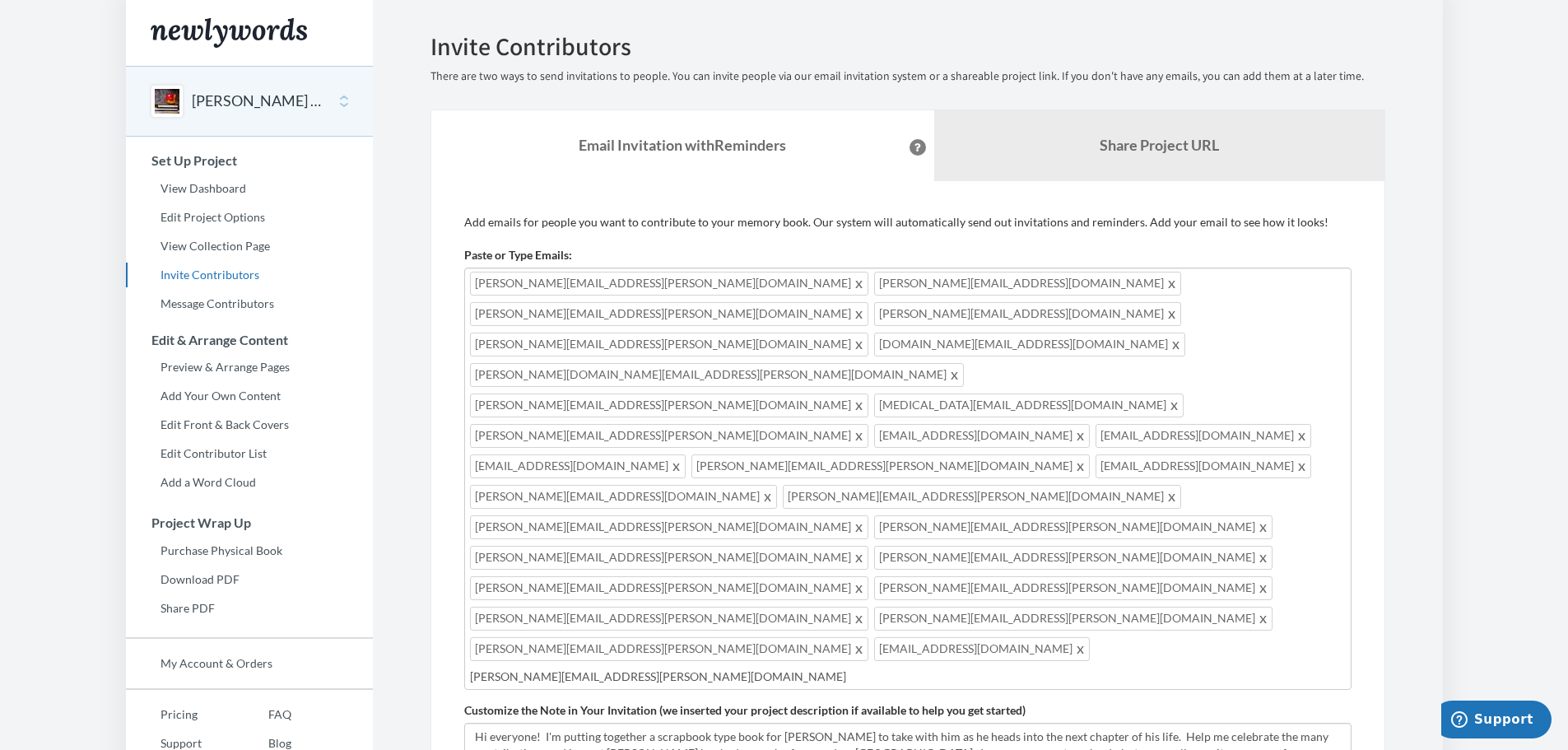
type input "[PERSON_NAME][EMAIL_ADDRESS][PERSON_NAME][DOMAIN_NAME]"
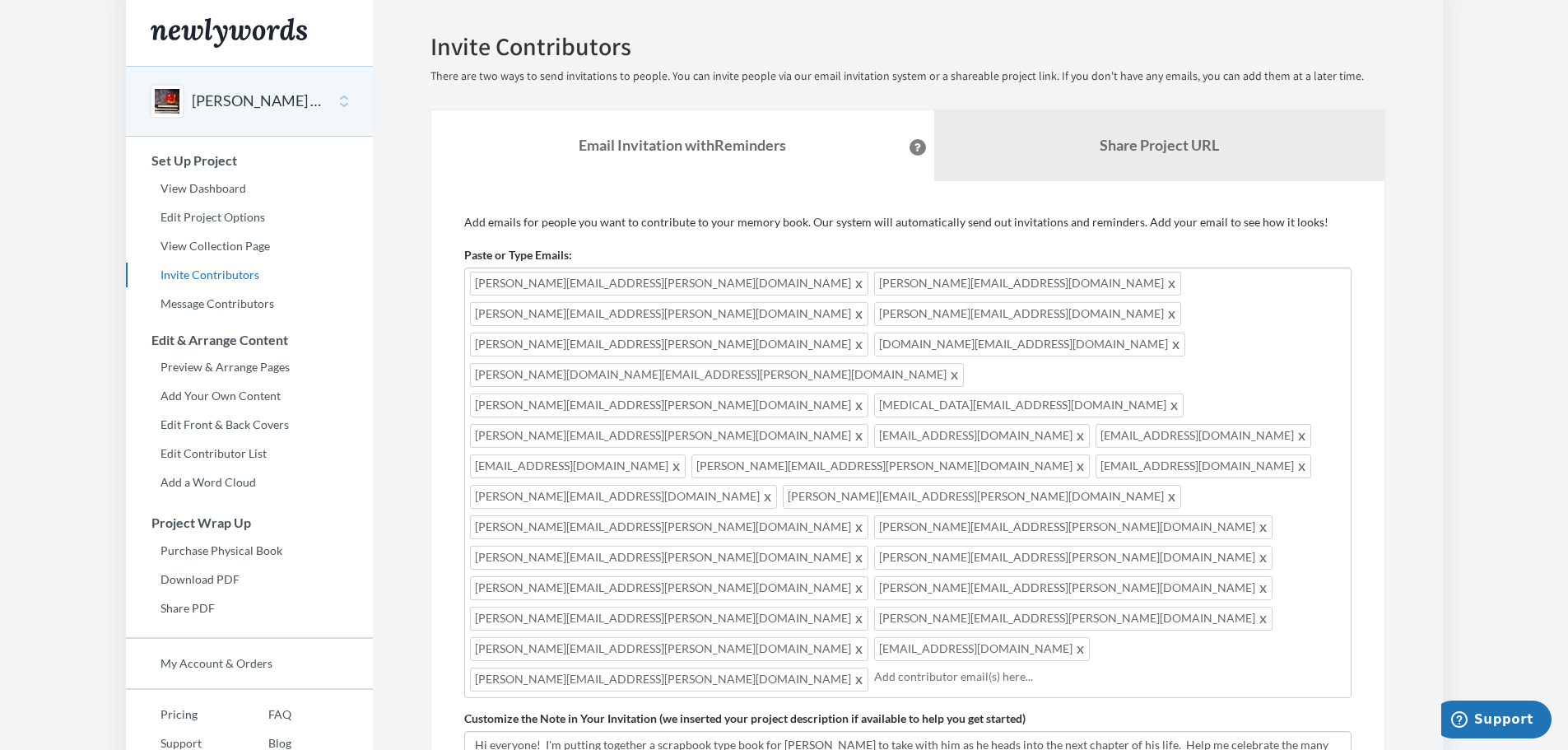
click at [1082, 459] on div "[PERSON_NAME][EMAIL_ADDRESS][PERSON_NAME][DOMAIN_NAME] [DOMAIN_NAME][EMAIL_ADDR…" at bounding box center [908, 483] width 887 height 431
type input "[PERSON_NAME][EMAIL_ADDRESS][PERSON_NAME][DOMAIN_NAME]"
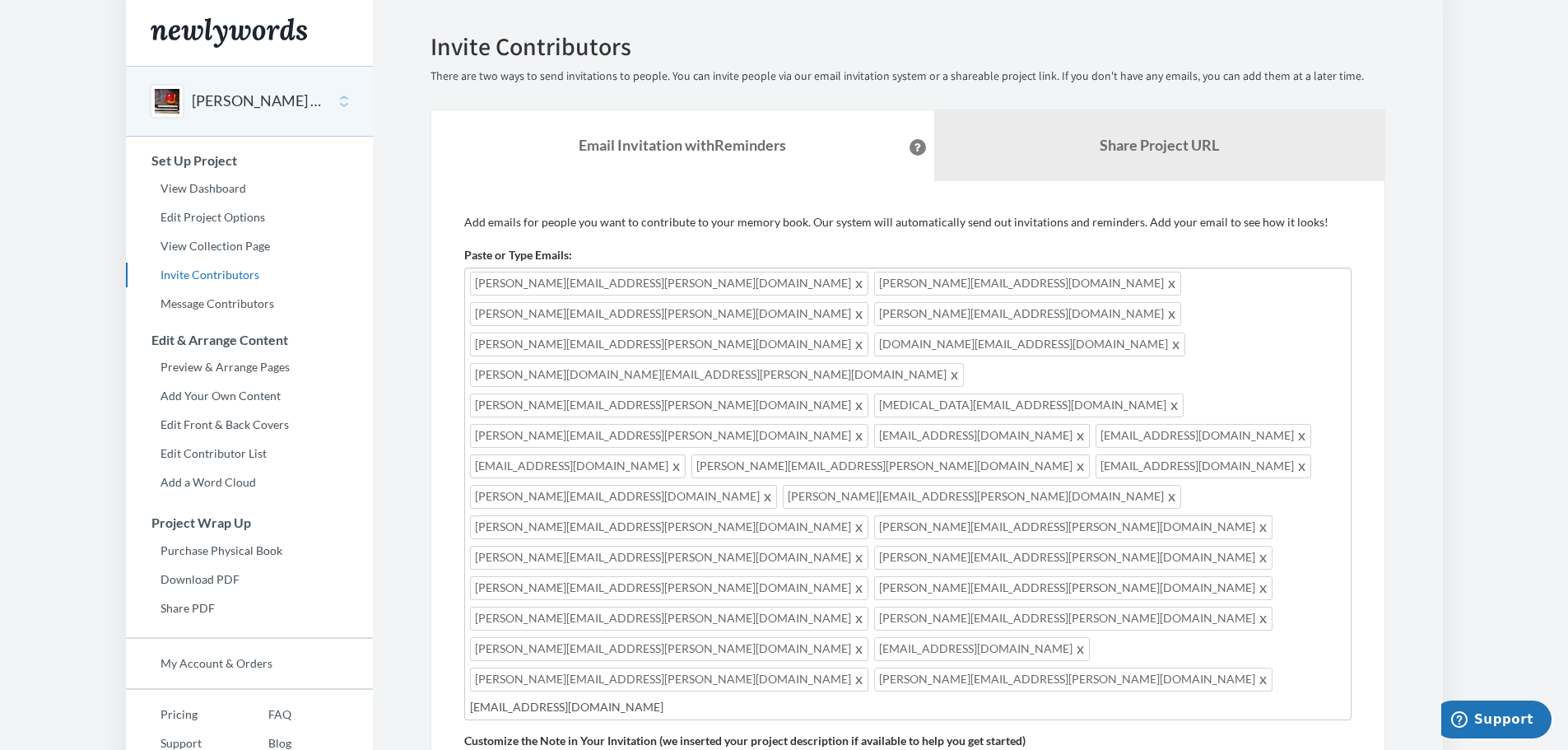
type input "[EMAIL_ADDRESS][DOMAIN_NAME]"
type input "[PERSON_NAME][EMAIL_ADDRESS][PERSON_NAME][DOMAIN_NAME]"
click at [784, 719] on div "Add emails for people you want to contribute to your memory book. Our system wi…" at bounding box center [908, 610] width 887 height 790
click at [930, 699] on input "[PERSON_NAME][EMAIL_ADDRESS][PERSON_NAME][DOMAIN_NAME]" at bounding box center [1018, 707] width 655 height 18
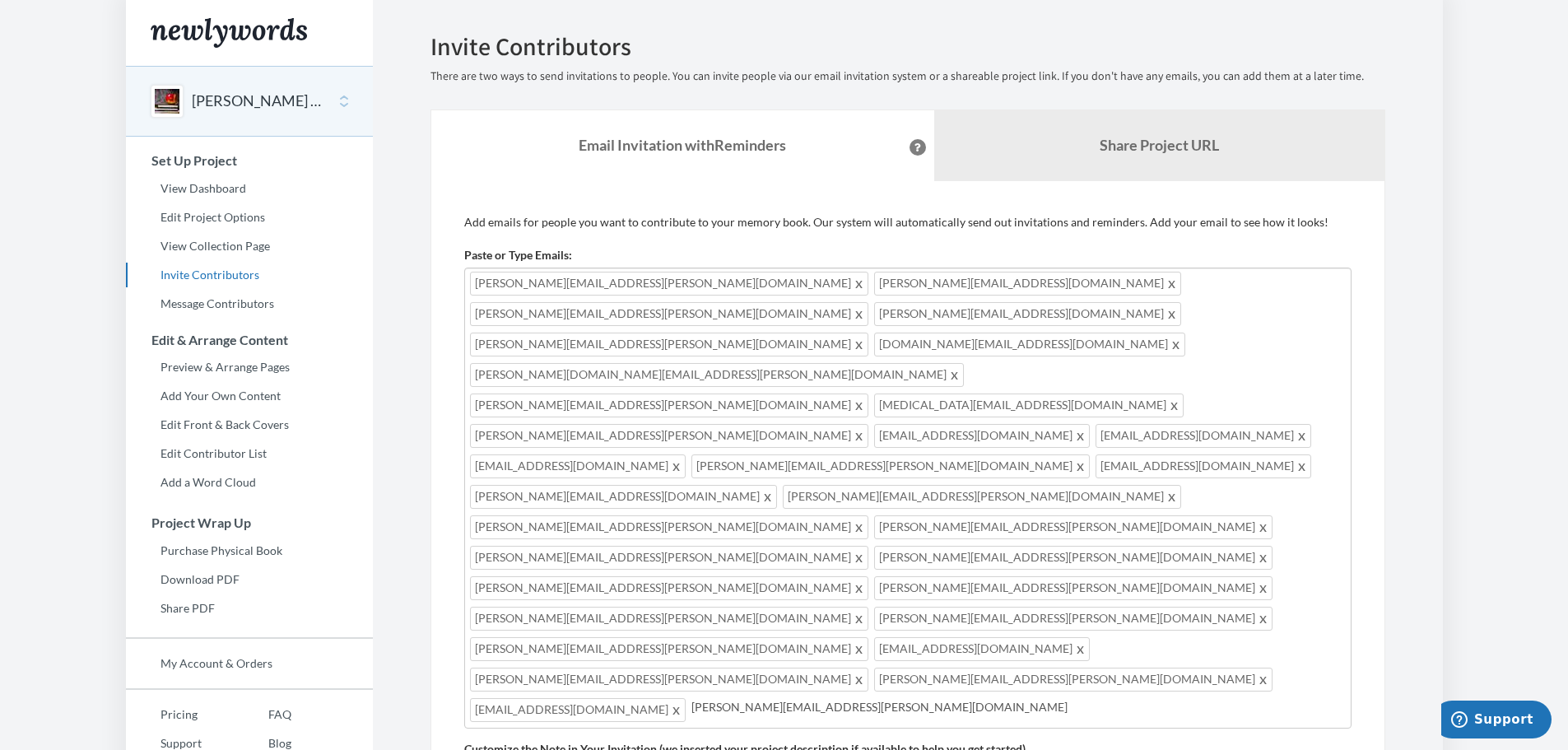
click at [885, 699] on input "[PERSON_NAME][EMAIL_ADDRESS][PERSON_NAME][DOMAIN_NAME]" at bounding box center [1018, 707] width 655 height 18
click at [899, 699] on input "[PERSON_NAME][EMAIL_ADDRESS][PERSON_NAME][DOMAIN_NAME]" at bounding box center [1018, 707] width 655 height 18
type input "[PERSON_NAME][EMAIL_ADDRESS][PERSON_NAME][DOMAIN_NAME]"
type textarea "Hi everyone! I'm putting together a scrapbook for [PERSON_NAME] to take with hi…"
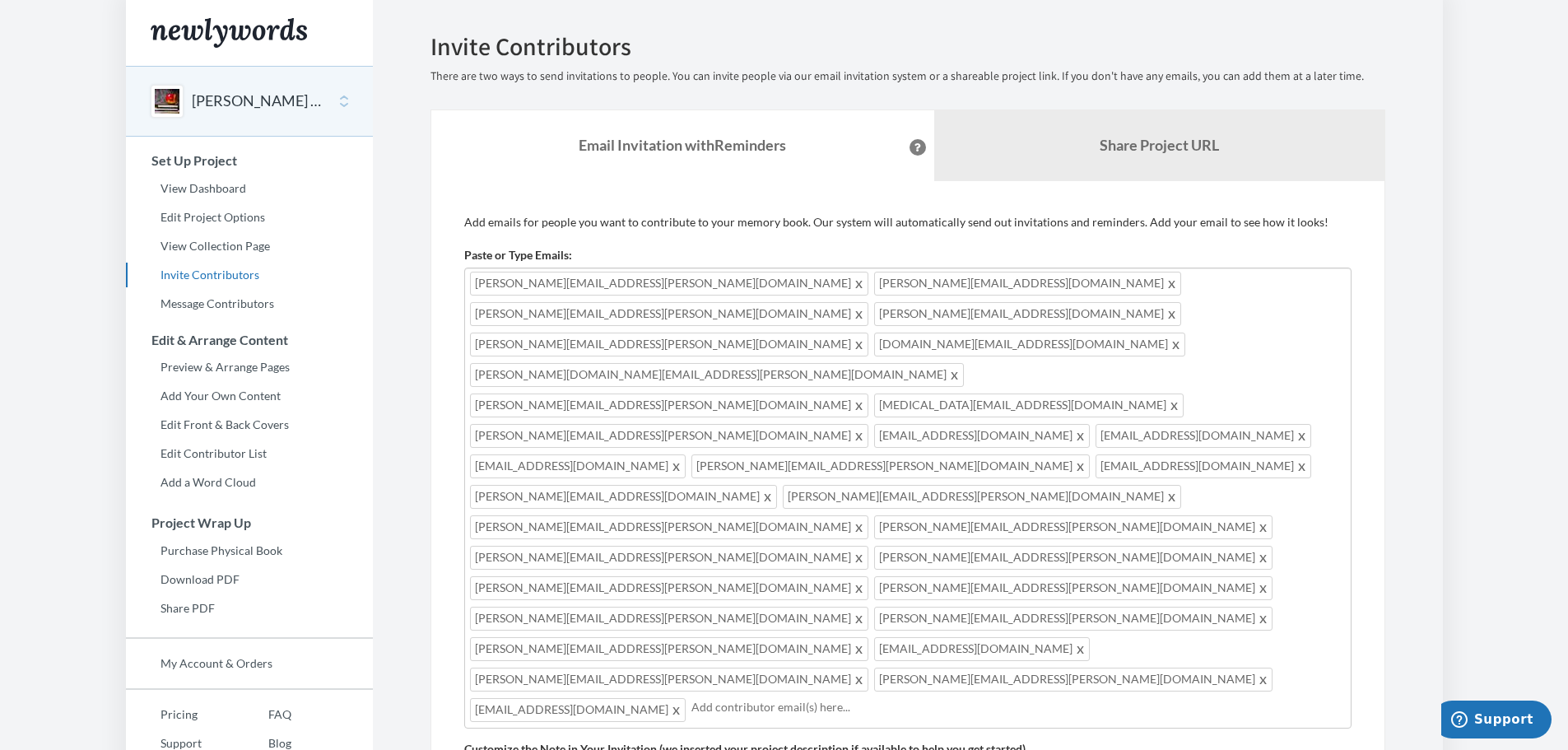
click at [951, 504] on div "[PERSON_NAME][EMAIL_ADDRESS][PERSON_NAME][DOMAIN_NAME] [DOMAIN_NAME][EMAIL_ADDR…" at bounding box center [908, 498] width 887 height 461
type input "p"
type input "[EMAIL_ADDRESS][PERSON_NAME][DOMAIN_NAME]"
click at [533, 729] on input "text" at bounding box center [907, 738] width 876 height 18
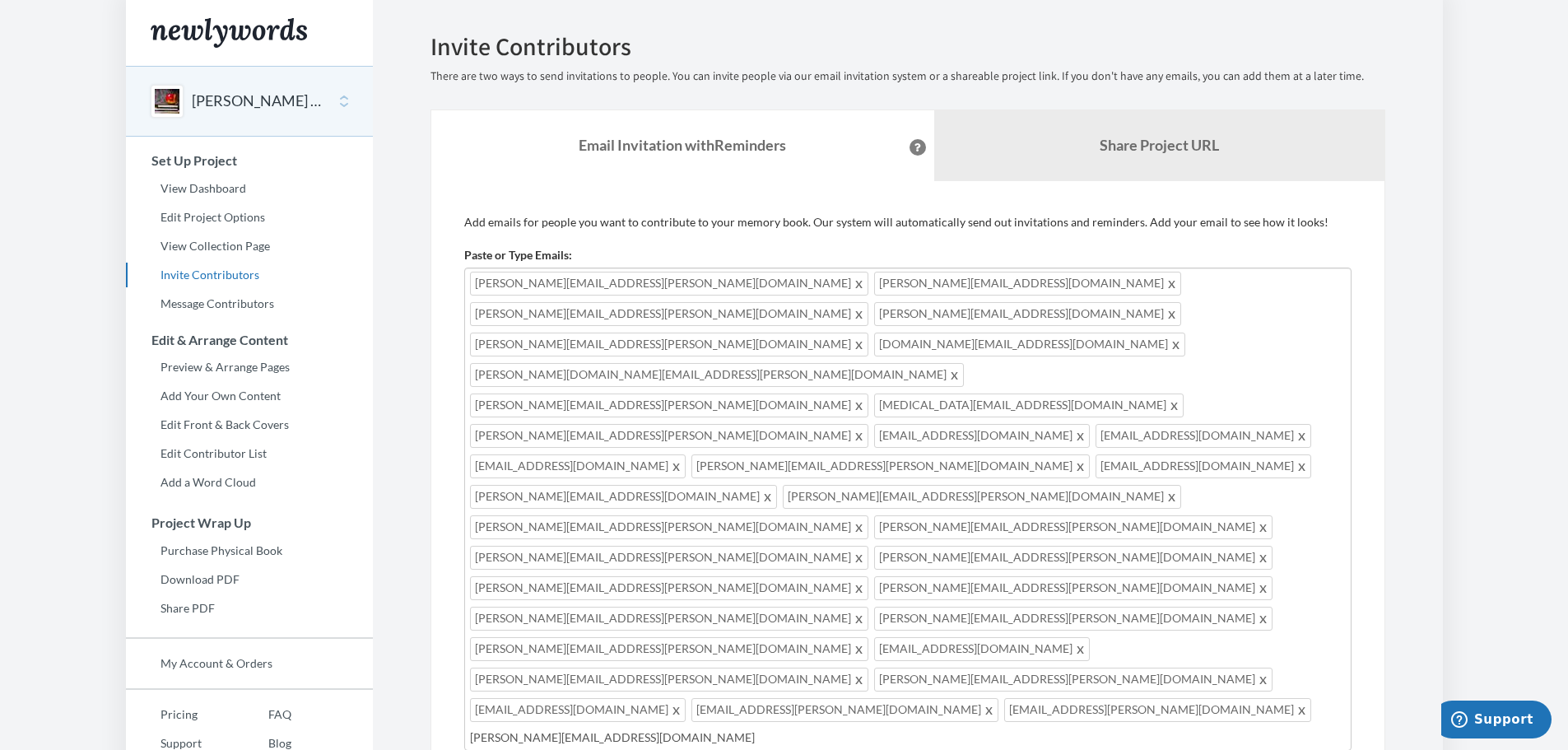
type input "[PERSON_NAME][EMAIL_ADDRESS][DOMAIN_NAME]"
type input "[PERSON_NAME][EMAIL_ADDRESS][PERSON_NAME][DOMAIN_NAME]"
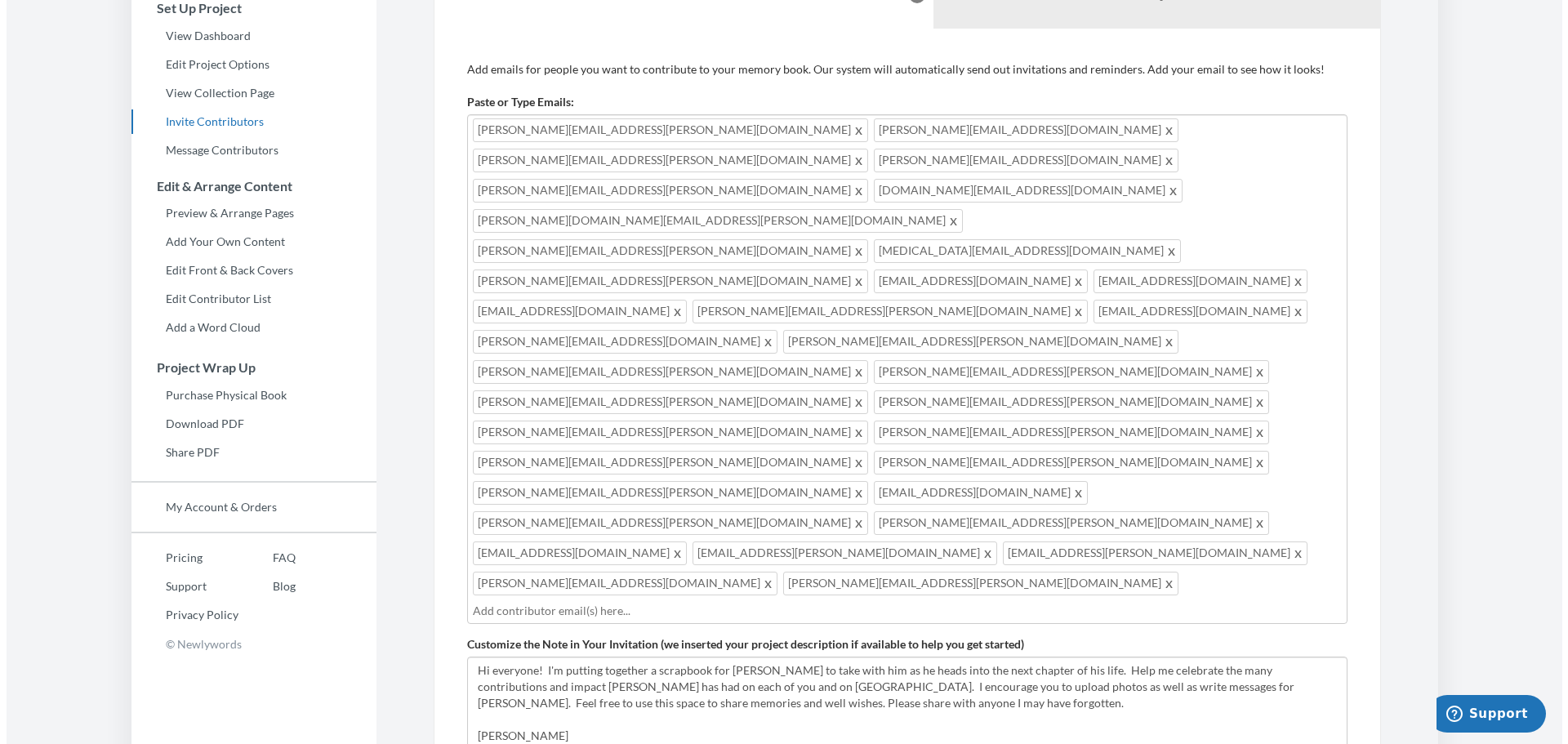
scroll to position [153, 0]
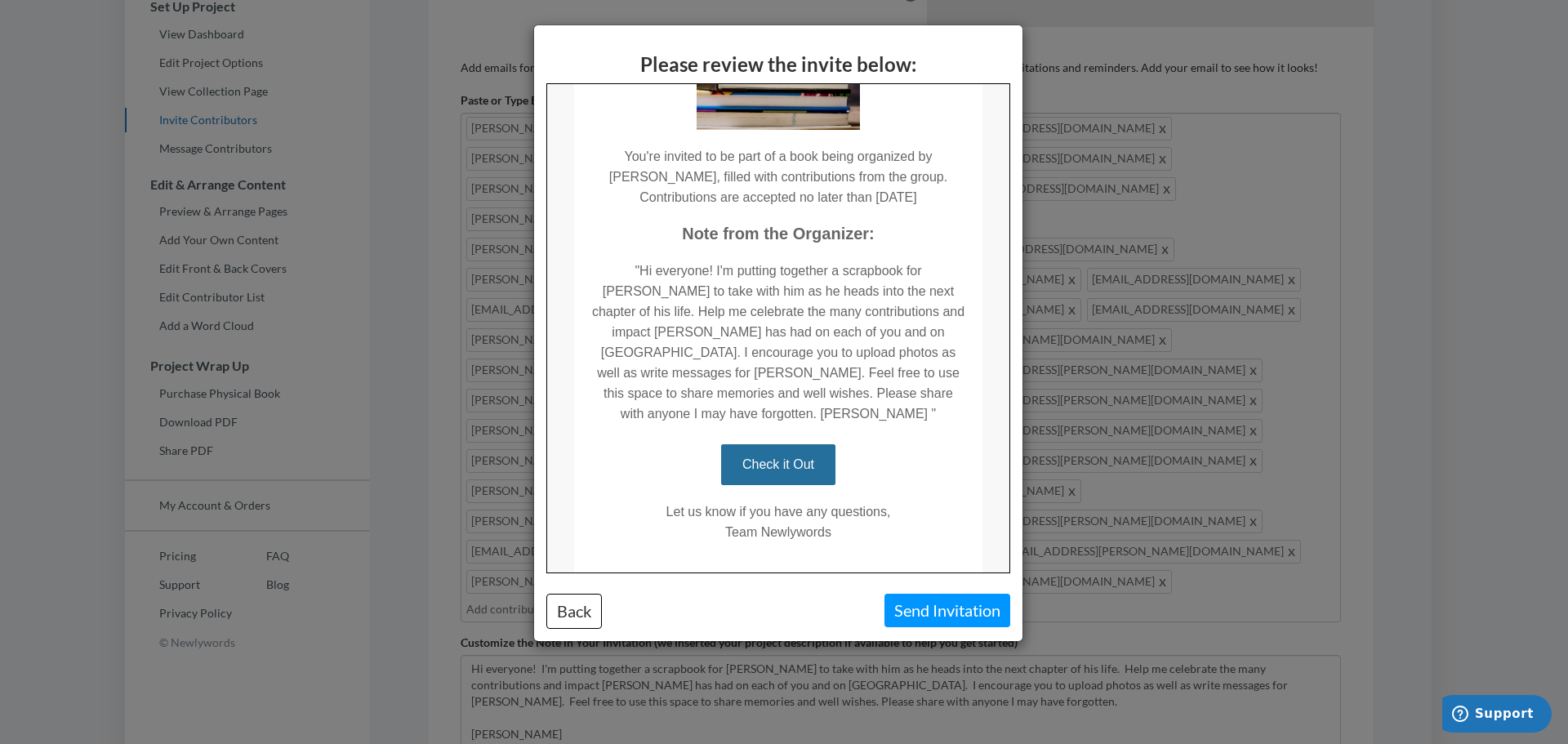
scroll to position [256, 0]
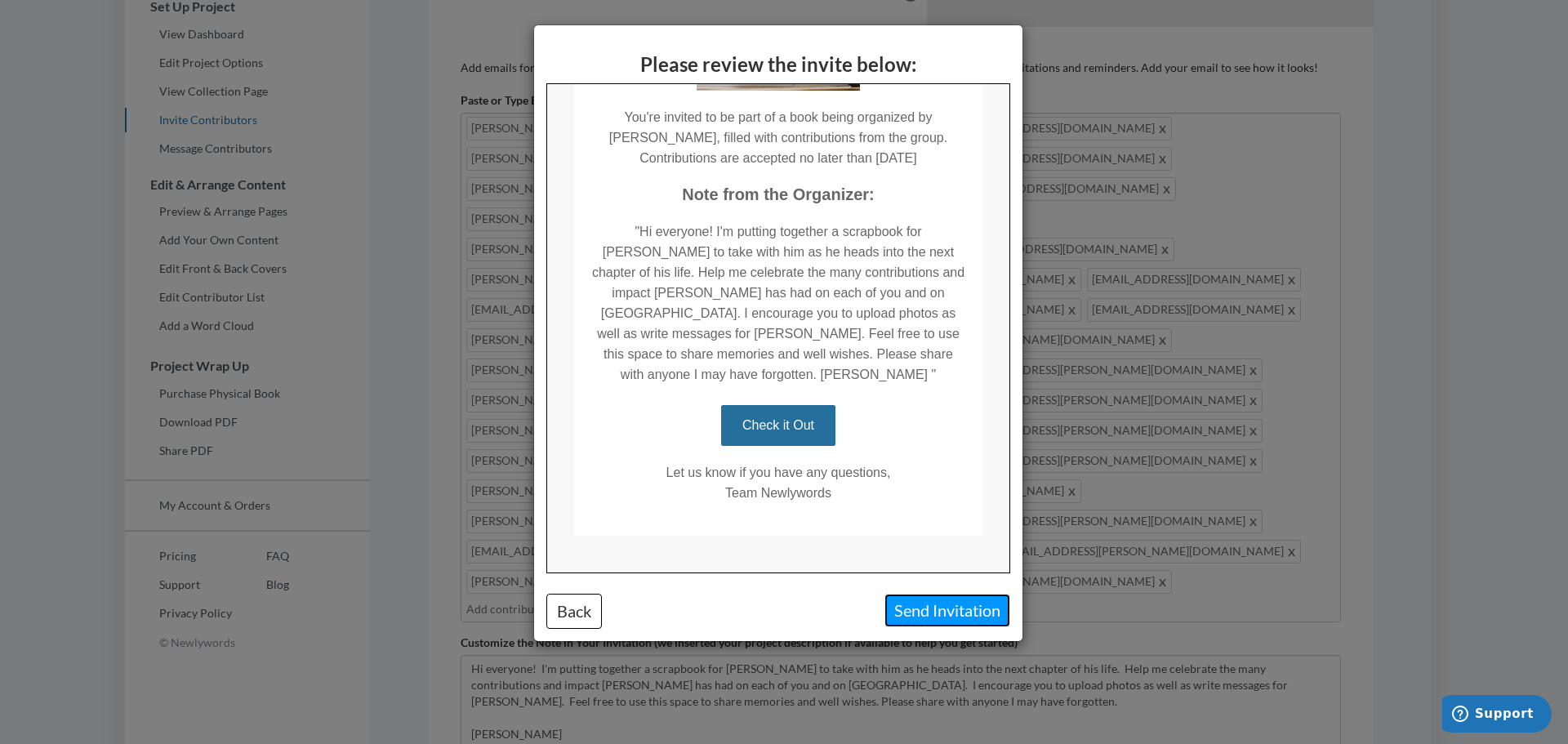
click at [934, 619] on button "Send Invitation" at bounding box center [947, 611] width 125 height 34
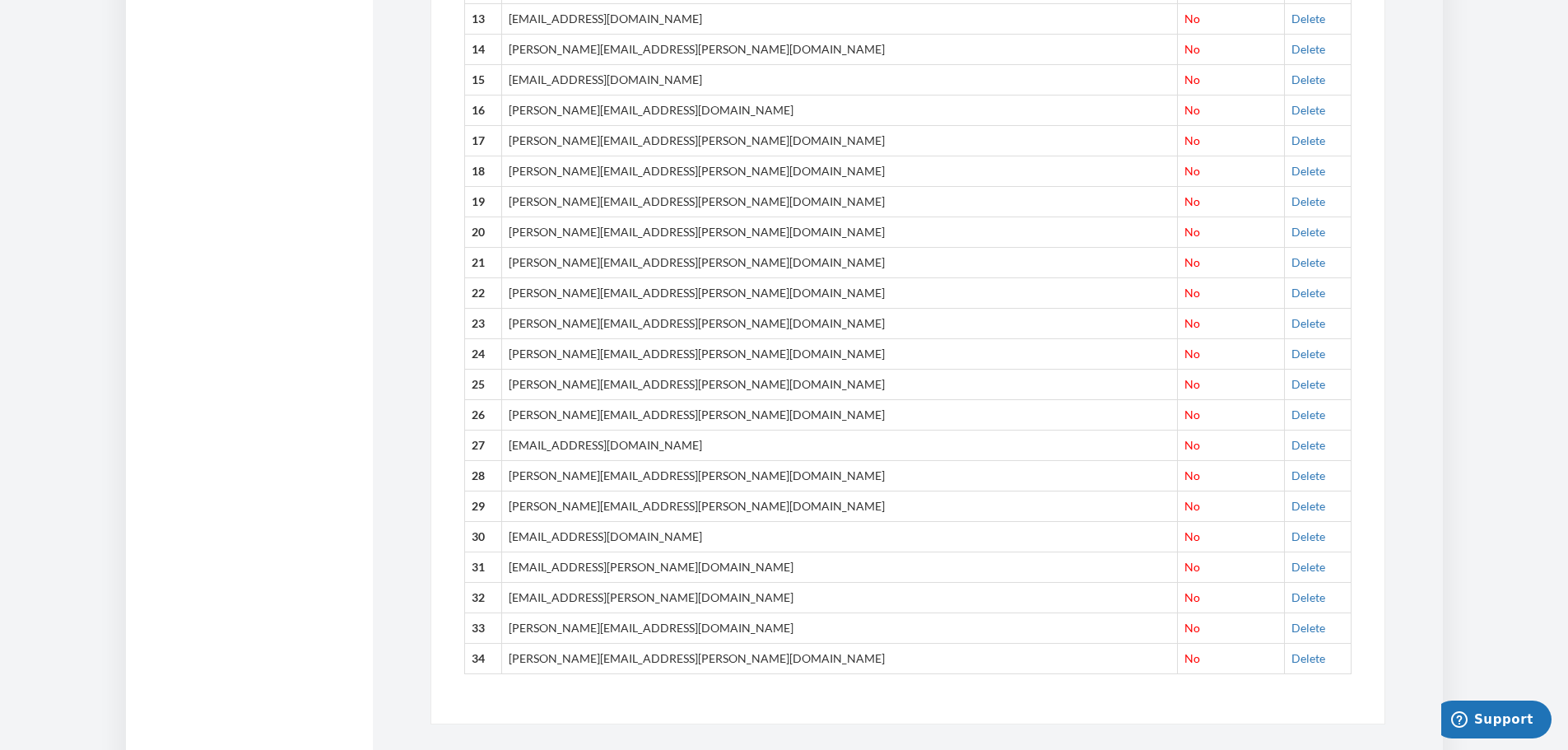
scroll to position [1128, 0]
